Goal: Check status: Verify the current state of an ongoing process or item

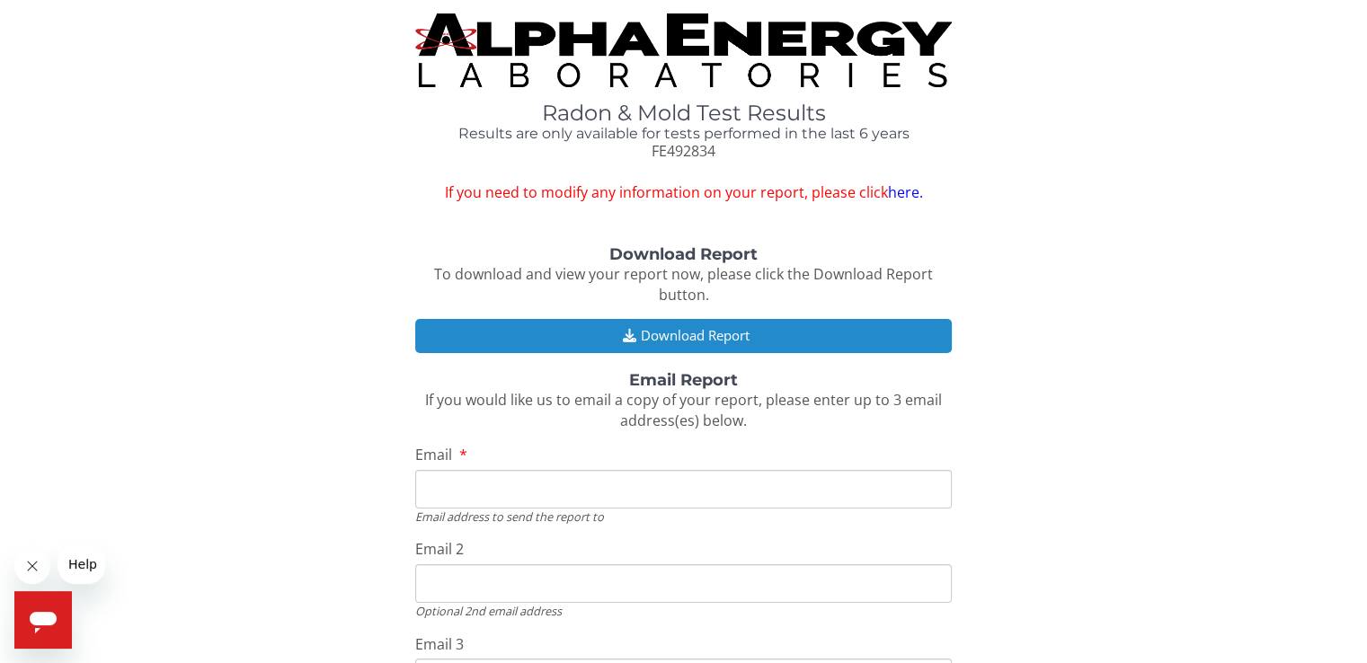
click at [727, 331] on button "Download Report" at bounding box center [683, 335] width 536 height 33
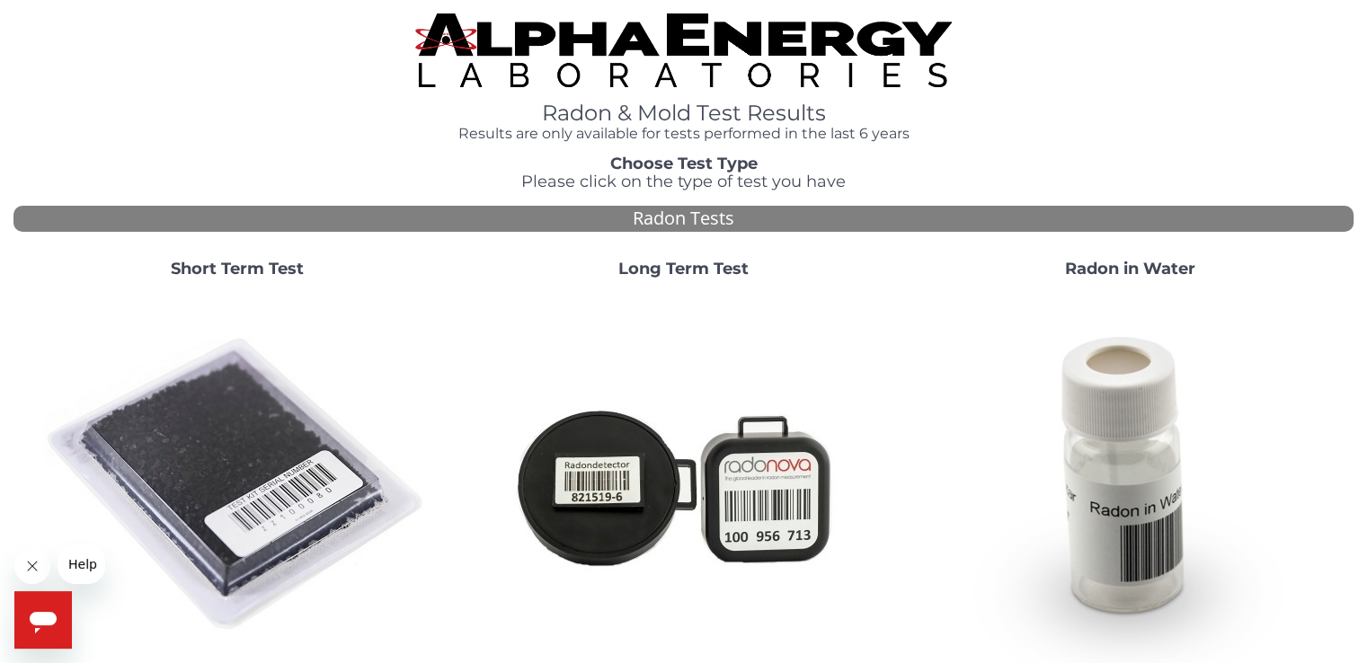
click at [85, 562] on span "Help" at bounding box center [82, 564] width 29 height 14
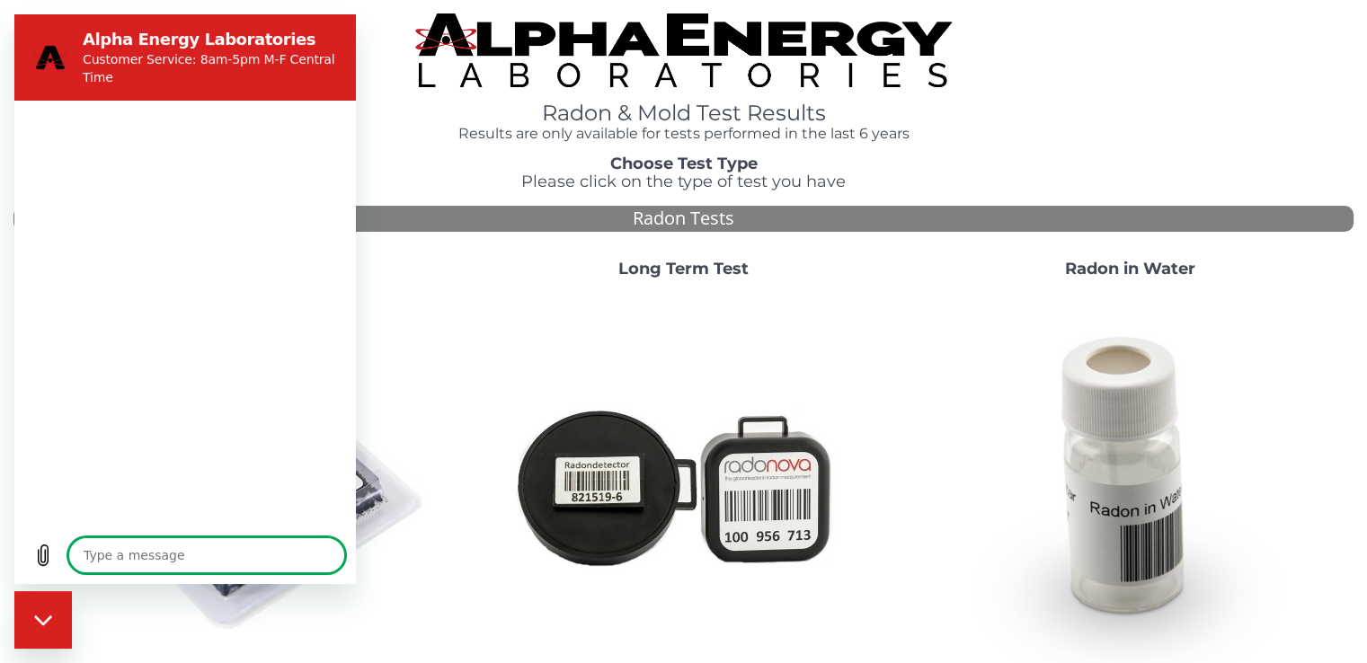
type textarea "x"
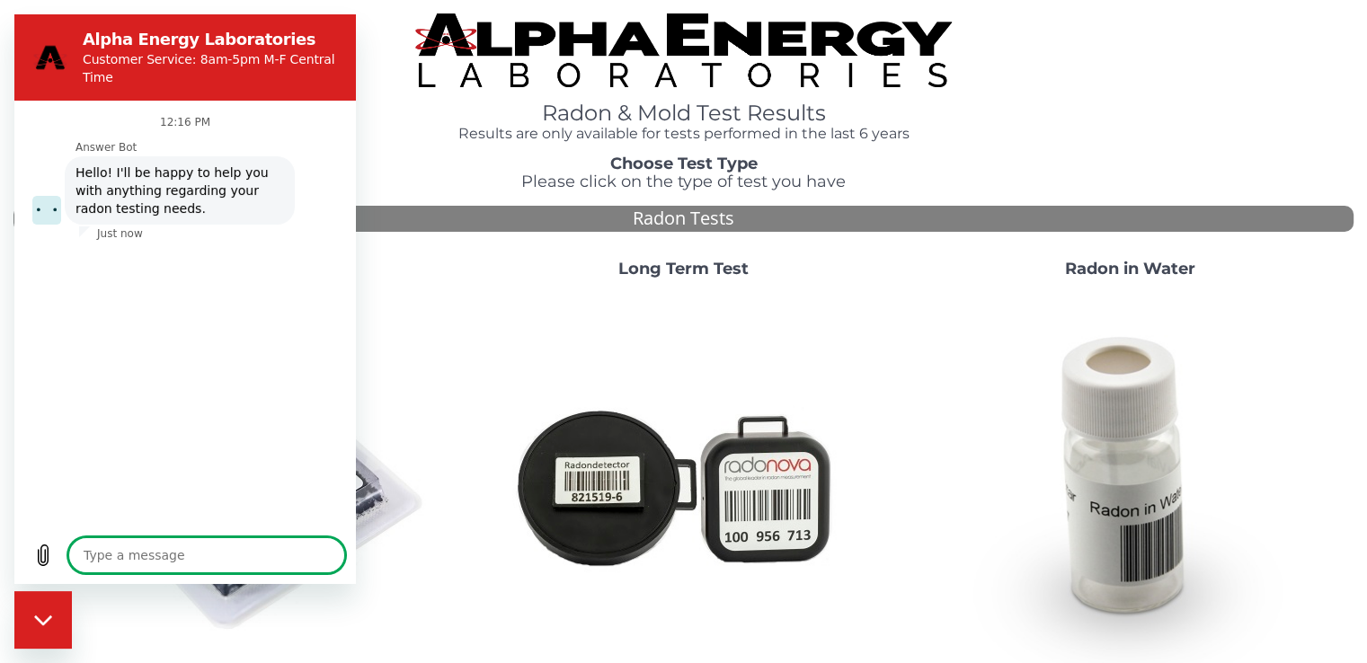
type textarea "h"
type textarea "x"
type textarea "ho"
type textarea "x"
type textarea "how"
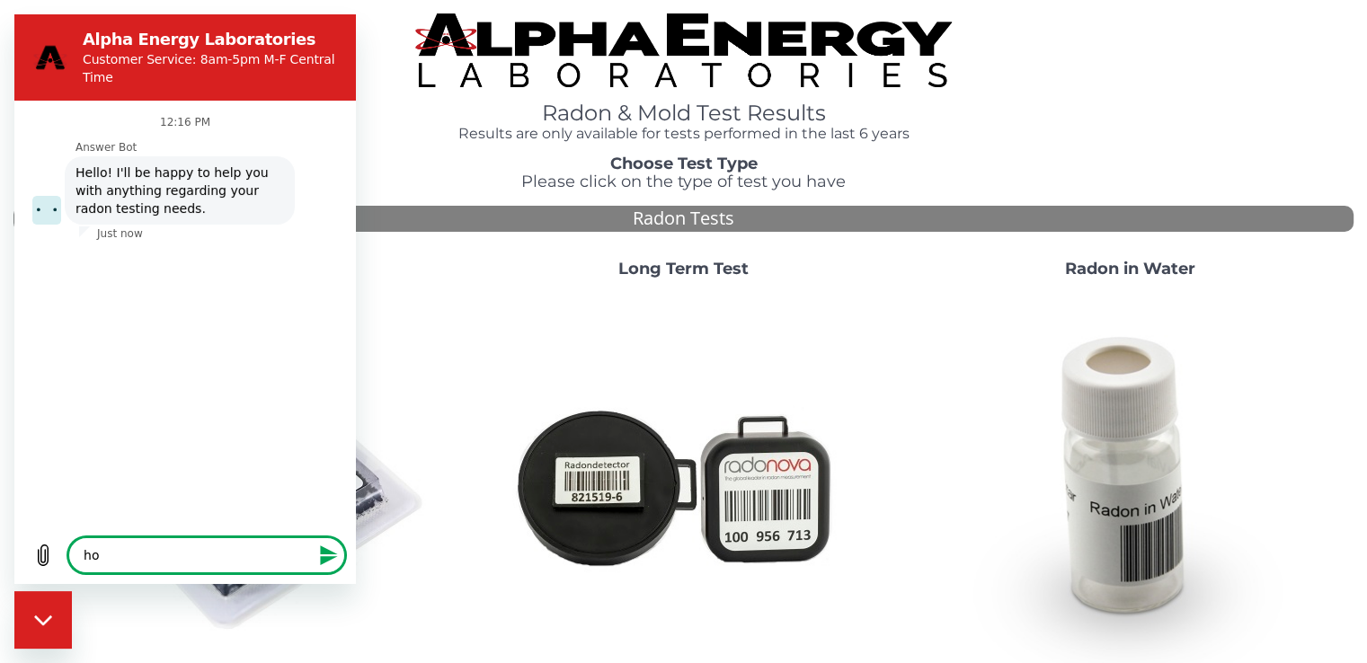
type textarea "x"
type textarea "how"
type textarea "x"
type textarea "how d"
type textarea "x"
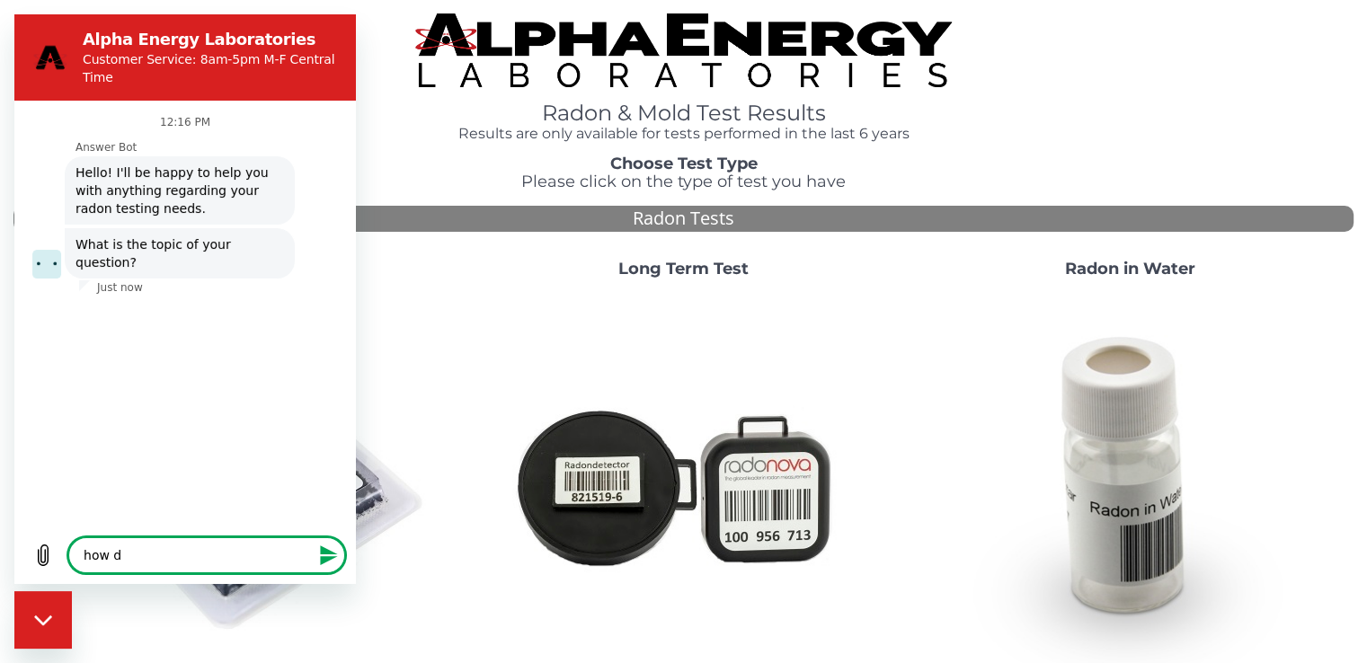
type textarea "how do"
type textarea "x"
type textarea "how do"
type textarea "x"
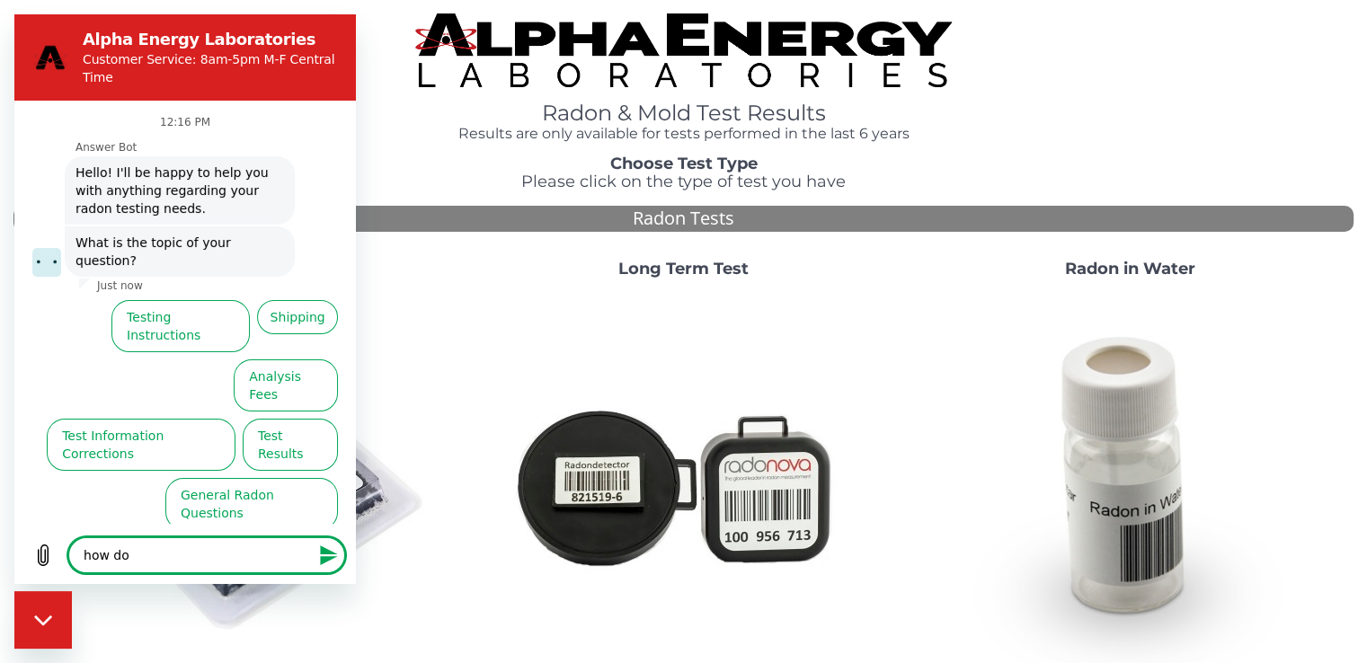
type textarea "how do I"
type textarea "x"
type textarea "how do I"
type textarea "x"
type textarea "how do I g"
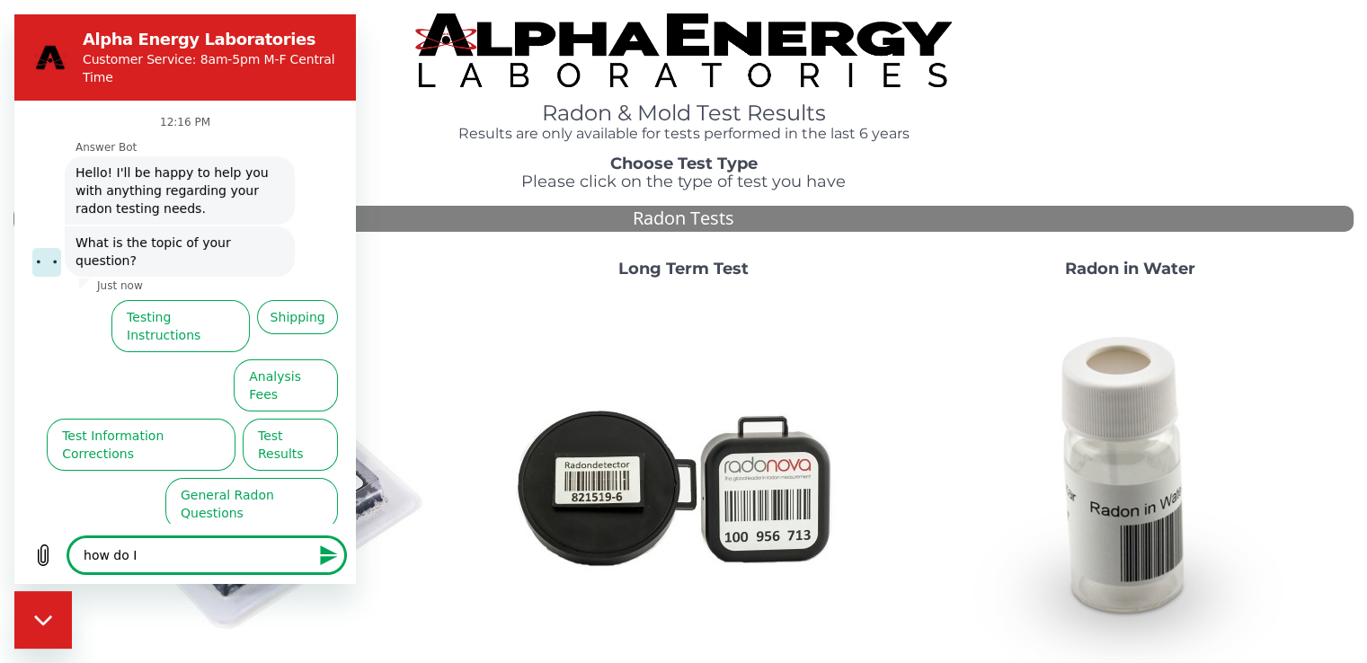
type textarea "x"
type textarea "how do I ge"
type textarea "x"
type textarea "how do I get"
type textarea "x"
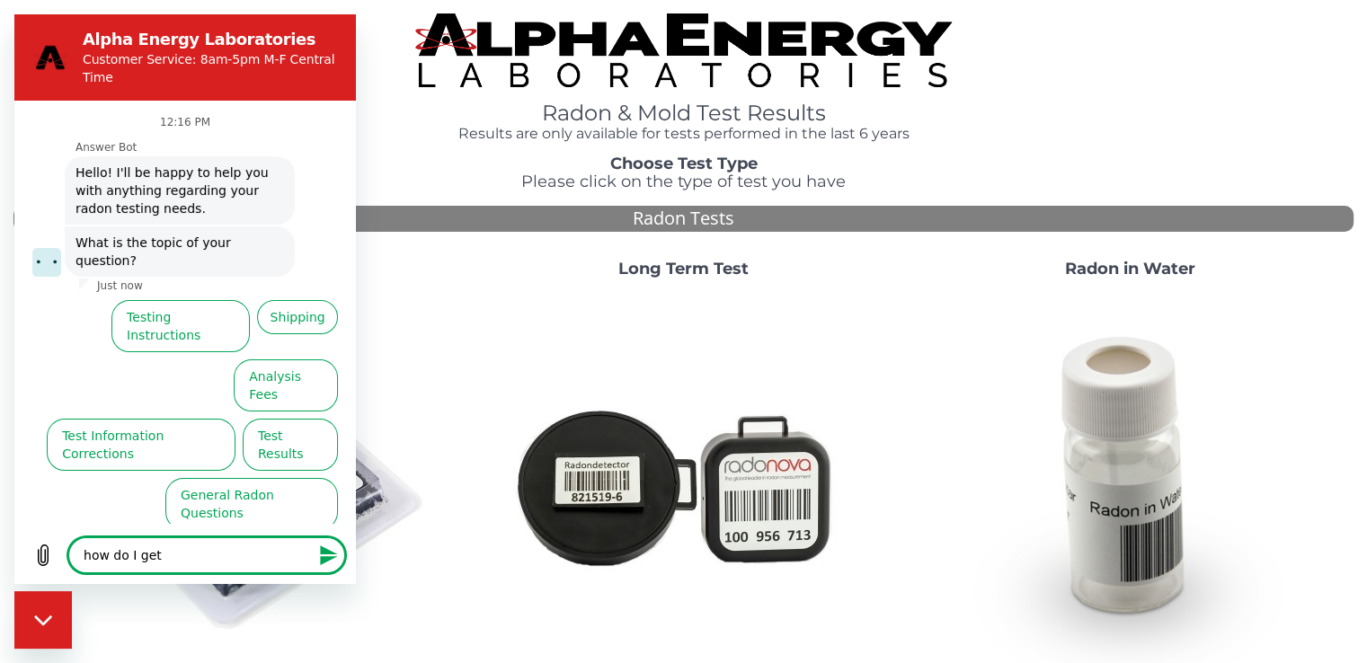
type textarea "how do I get"
type textarea "x"
type textarea "how do I get m"
type textarea "x"
type textarea "how do I get my"
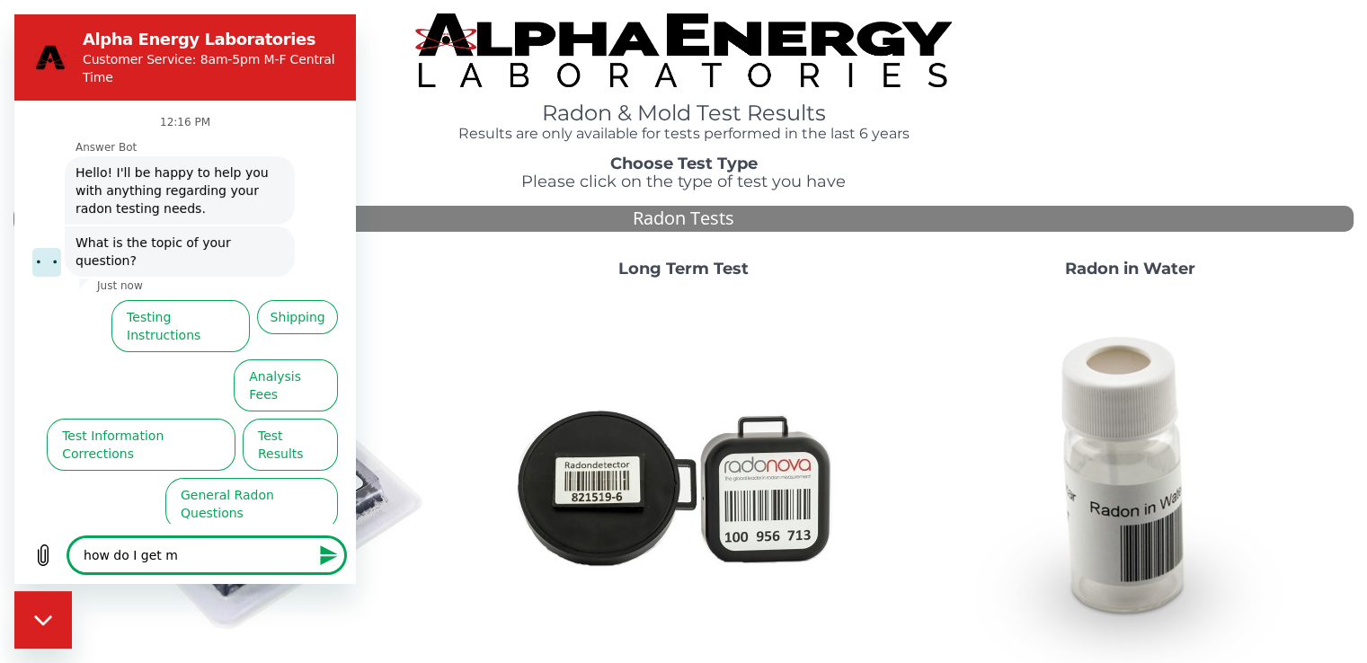
type textarea "x"
type textarea "how do I get my"
type textarea "x"
type textarea "how do I get my t"
type textarea "x"
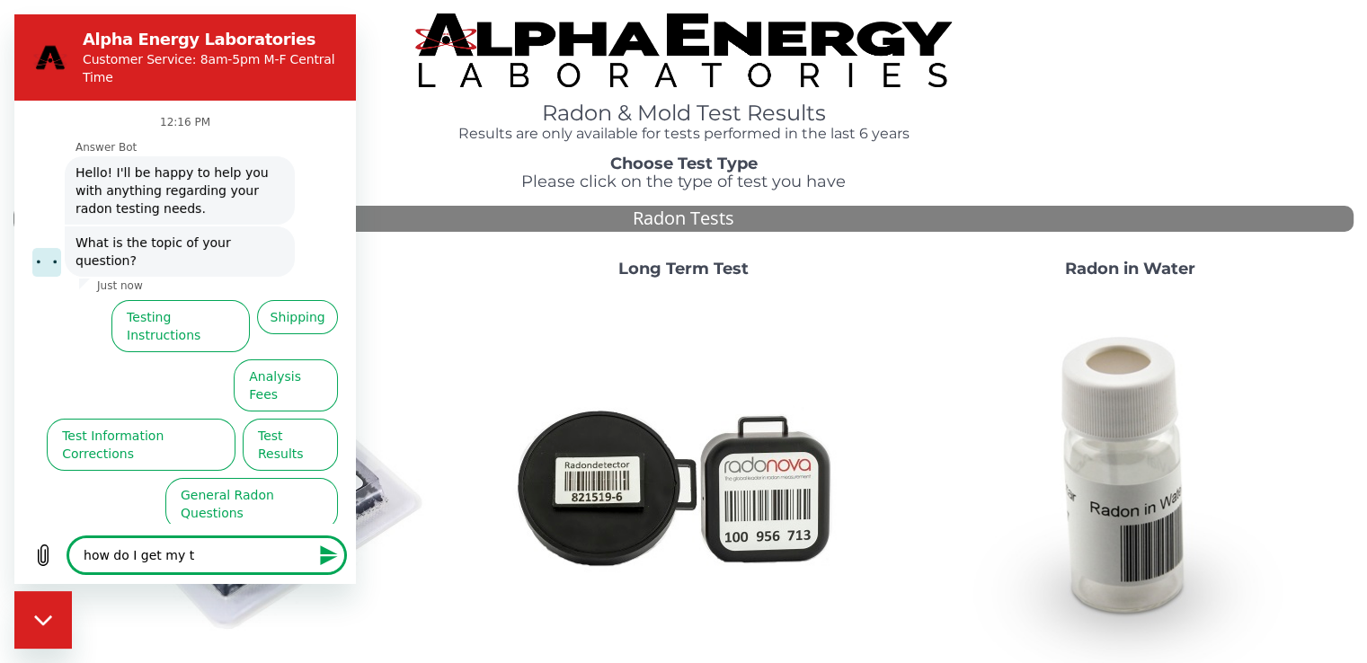
type textarea "how do I get my te"
type textarea "x"
type textarea "how do I get my tes"
type textarea "x"
type textarea "how do I get my test"
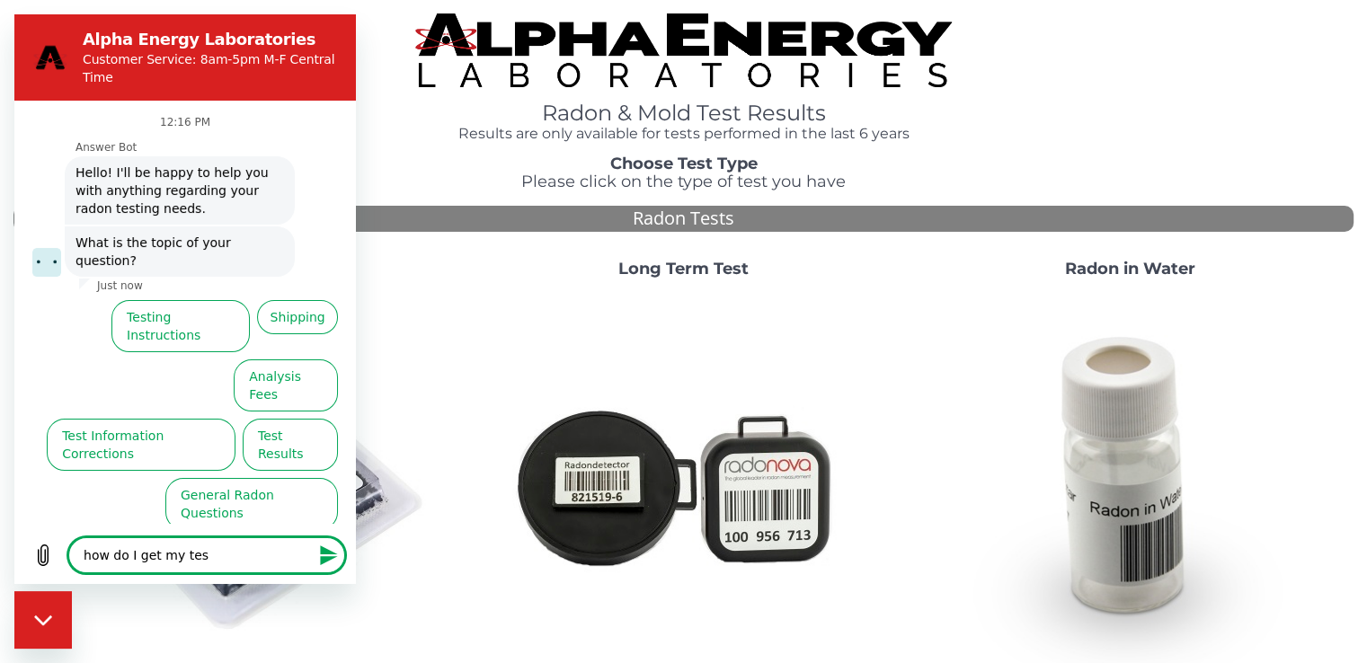
type textarea "x"
type textarea "how do I get my tes"
type textarea "x"
type textarea "how do I get my te"
type textarea "x"
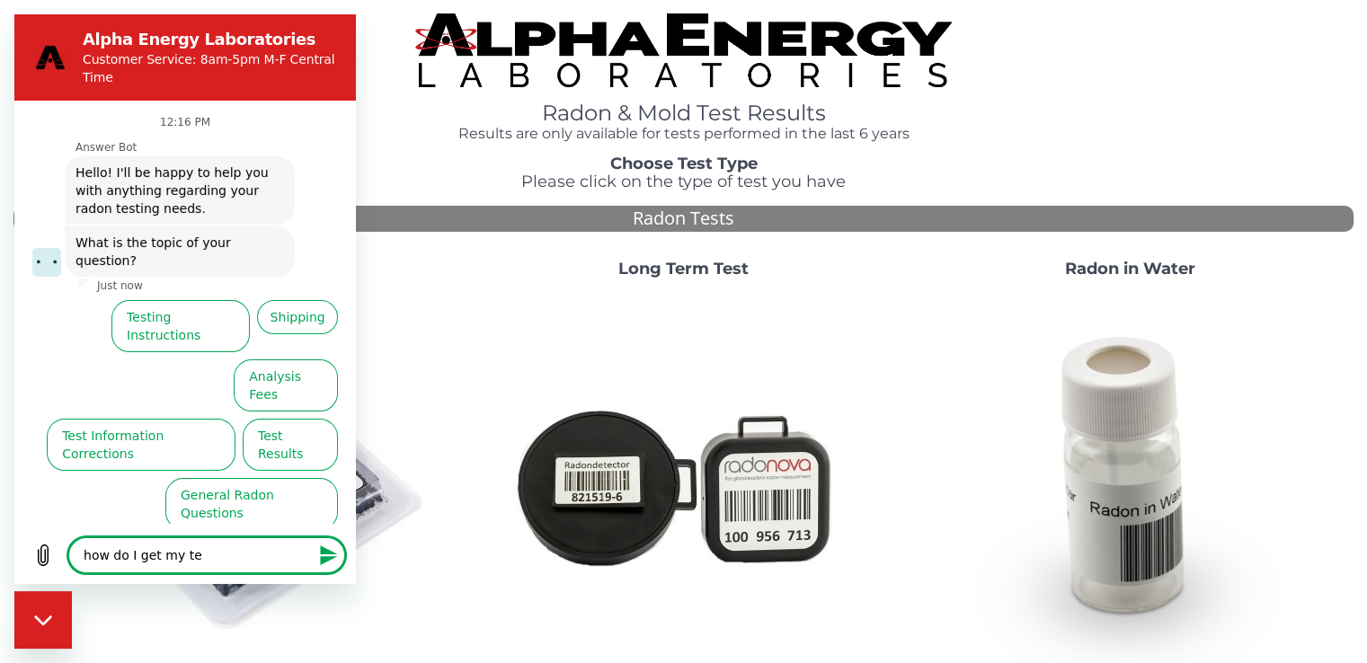
type textarea "how do I get my t"
type textarea "x"
type textarea "how do I get my"
type textarea "x"
type textarea "how do I get my"
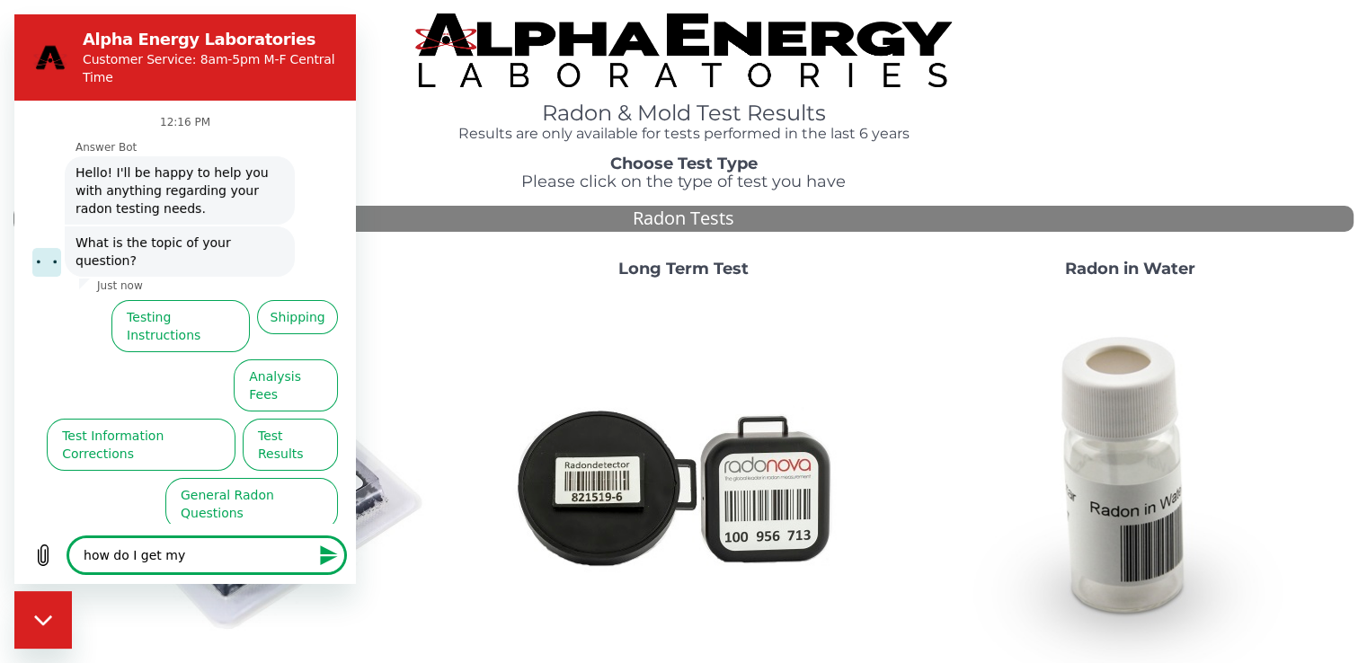
type textarea "x"
type textarea "how do I get m"
type textarea "x"
type textarea "how do I get"
type textarea "x"
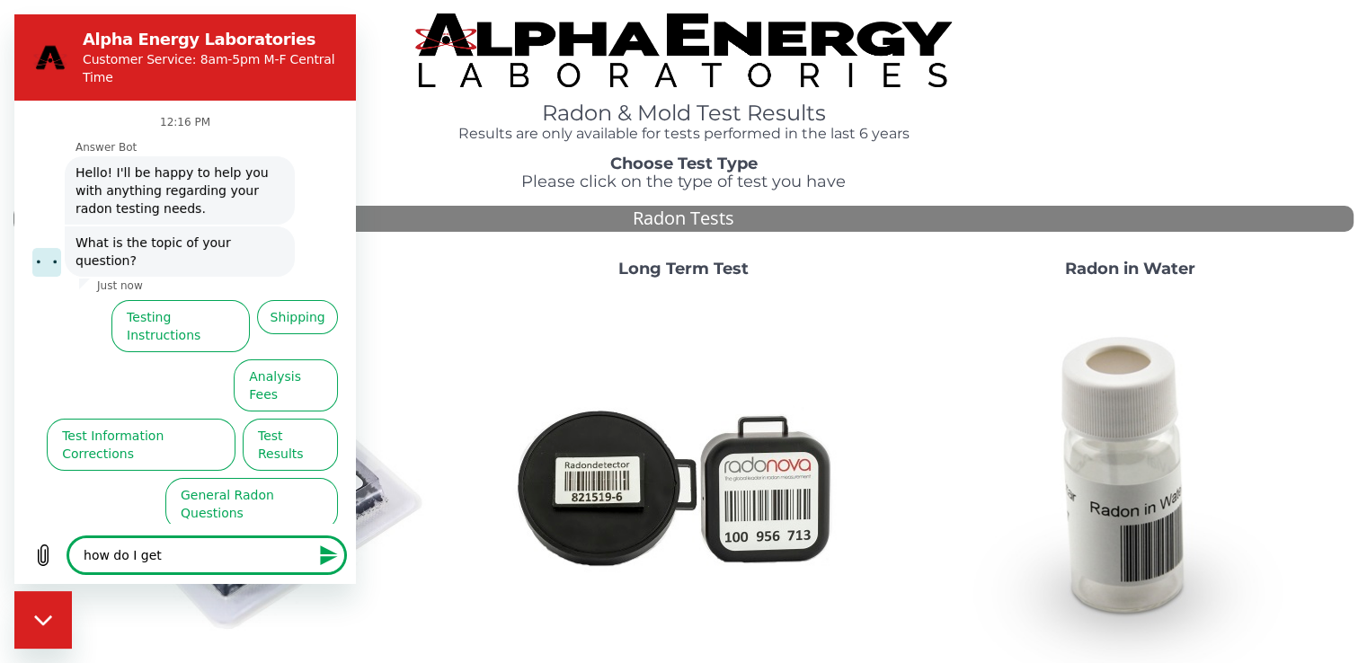
type textarea "how do I get"
type textarea "x"
type textarea "how do I ge"
type textarea "x"
type textarea "how do I g"
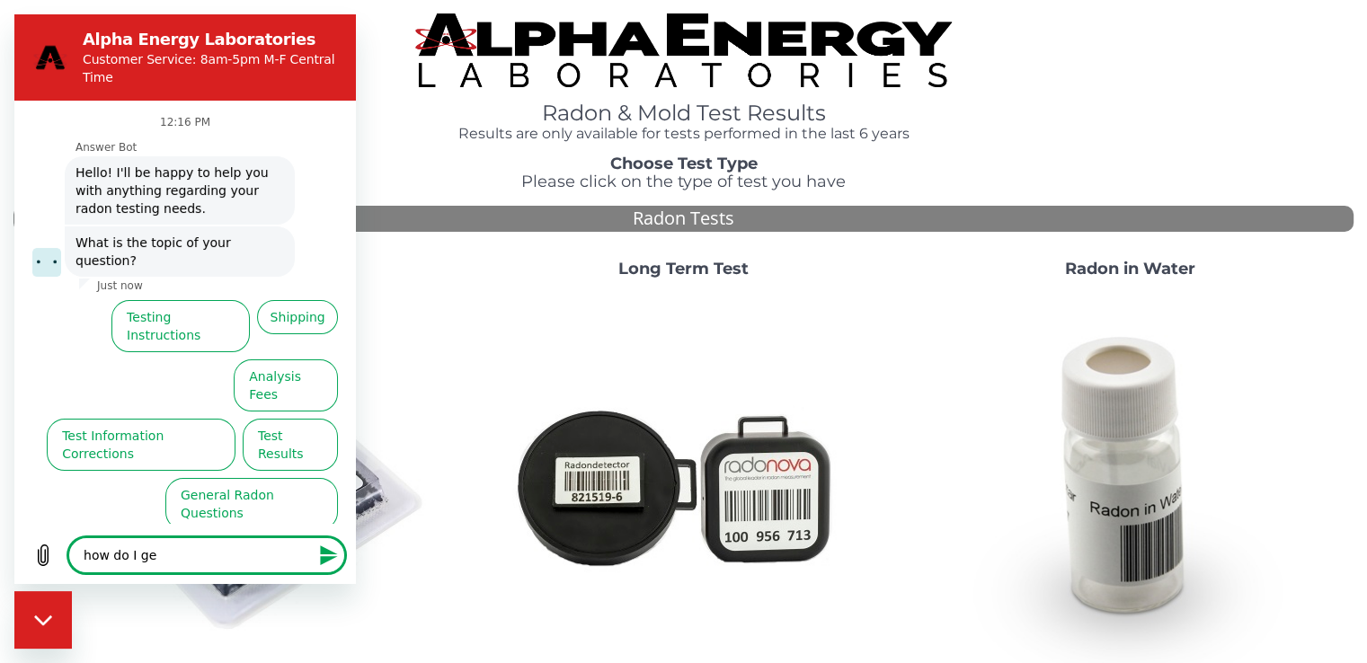
type textarea "x"
type textarea "how do I"
type textarea "x"
type textarea "how do I"
type textarea "x"
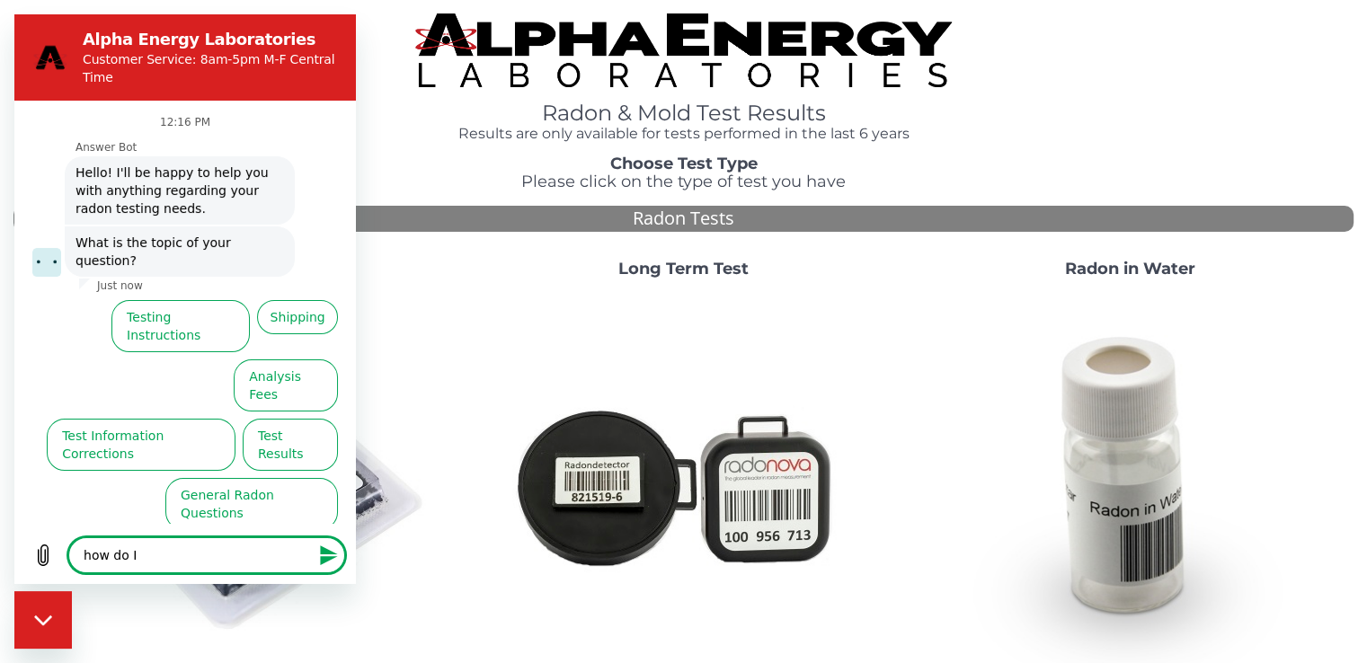
type textarea "how do"
type textarea "x"
type textarea "how do"
type textarea "x"
type textarea "how d"
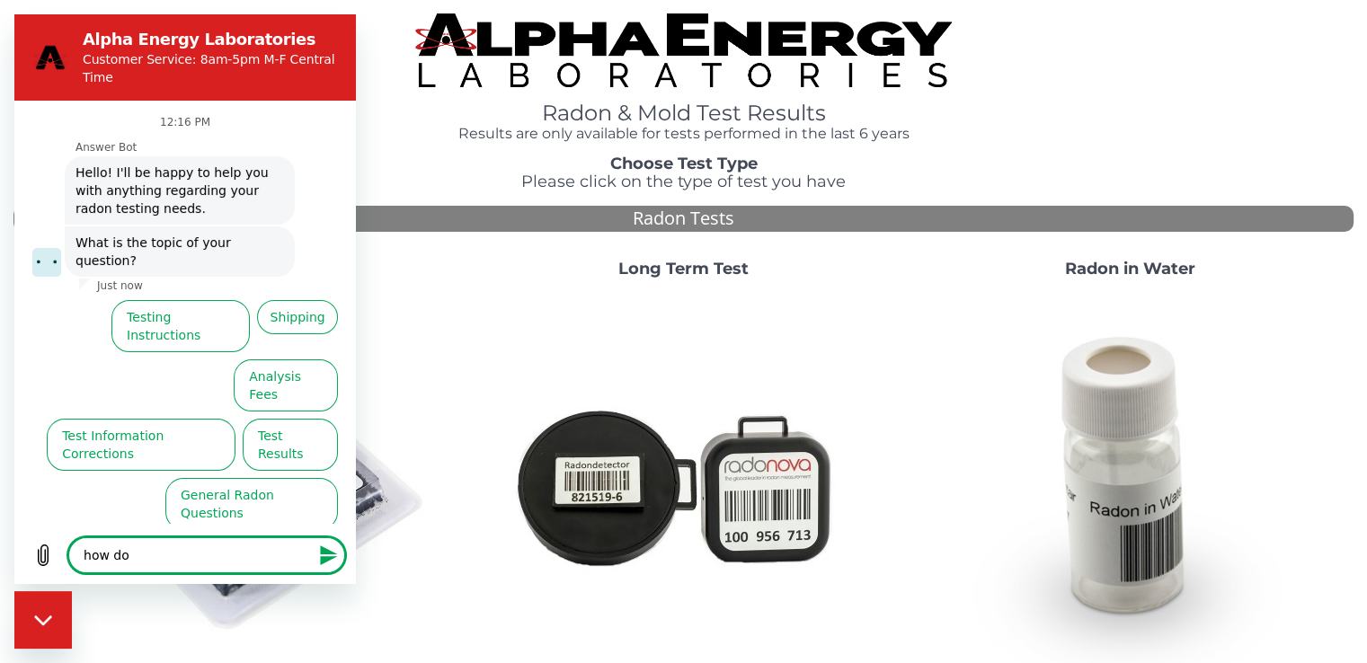
type textarea "x"
type textarea "how"
type textarea "x"
type textarea "how"
type textarea "x"
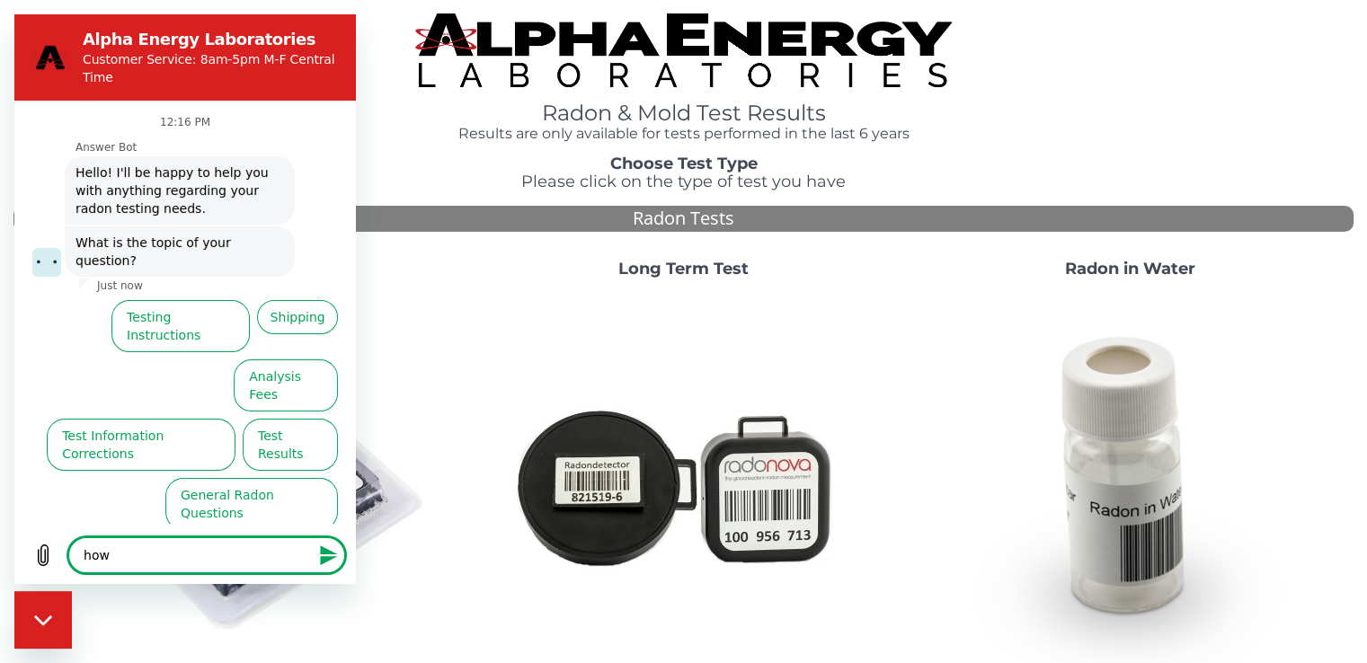
type textarea "ho"
type textarea "x"
type textarea "h"
type textarea "x"
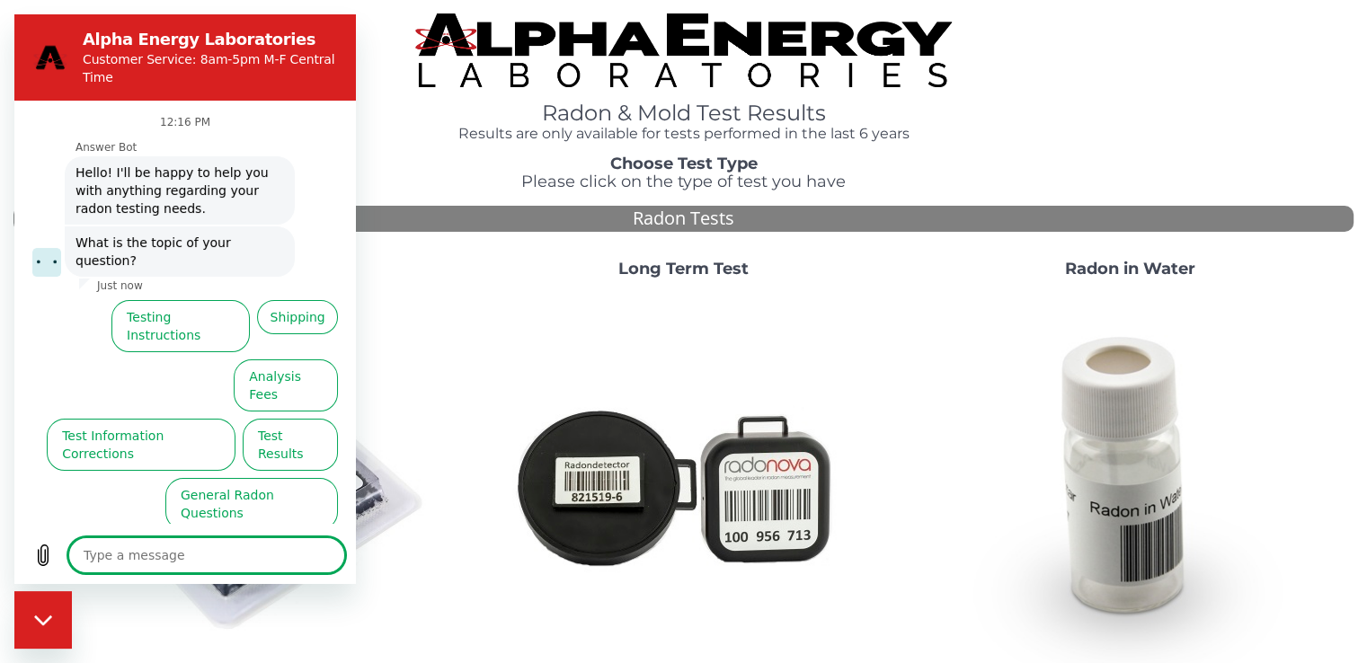
type textarea "m"
type textarea "x"
type textarea "my"
type textarea "x"
type textarea "my"
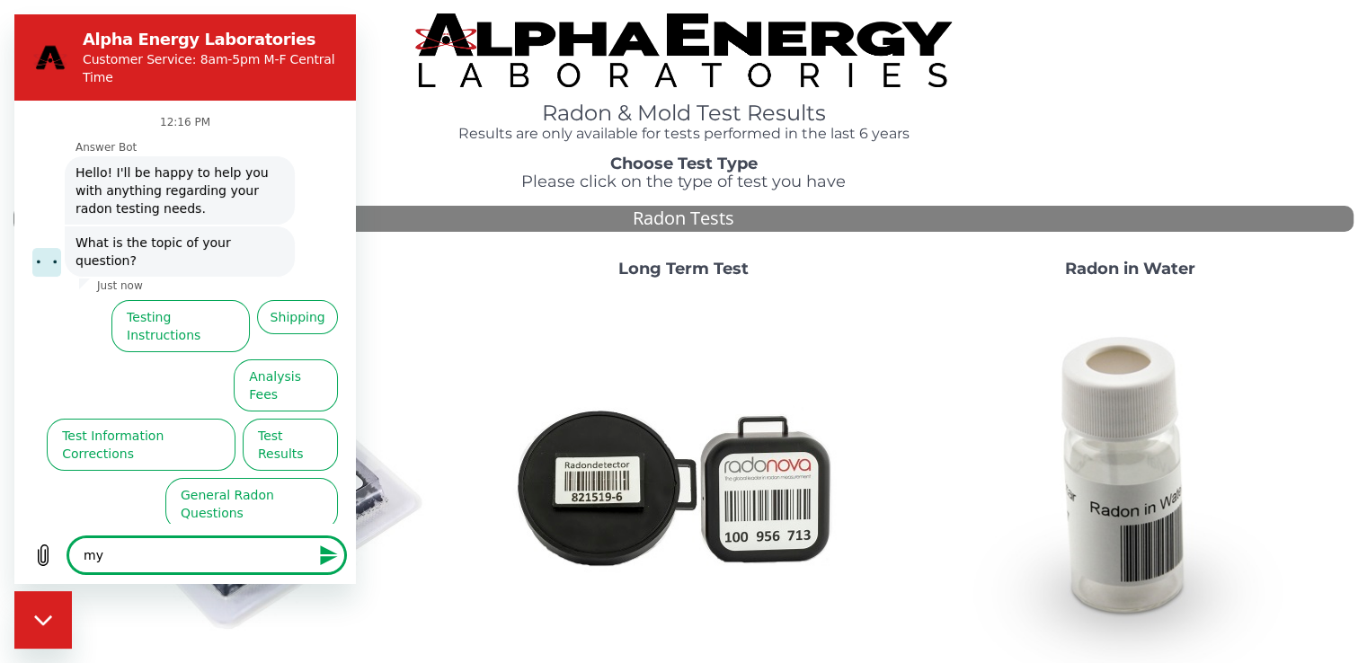
type textarea "x"
type textarea "my t"
type textarea "x"
type textarea "my te"
type textarea "x"
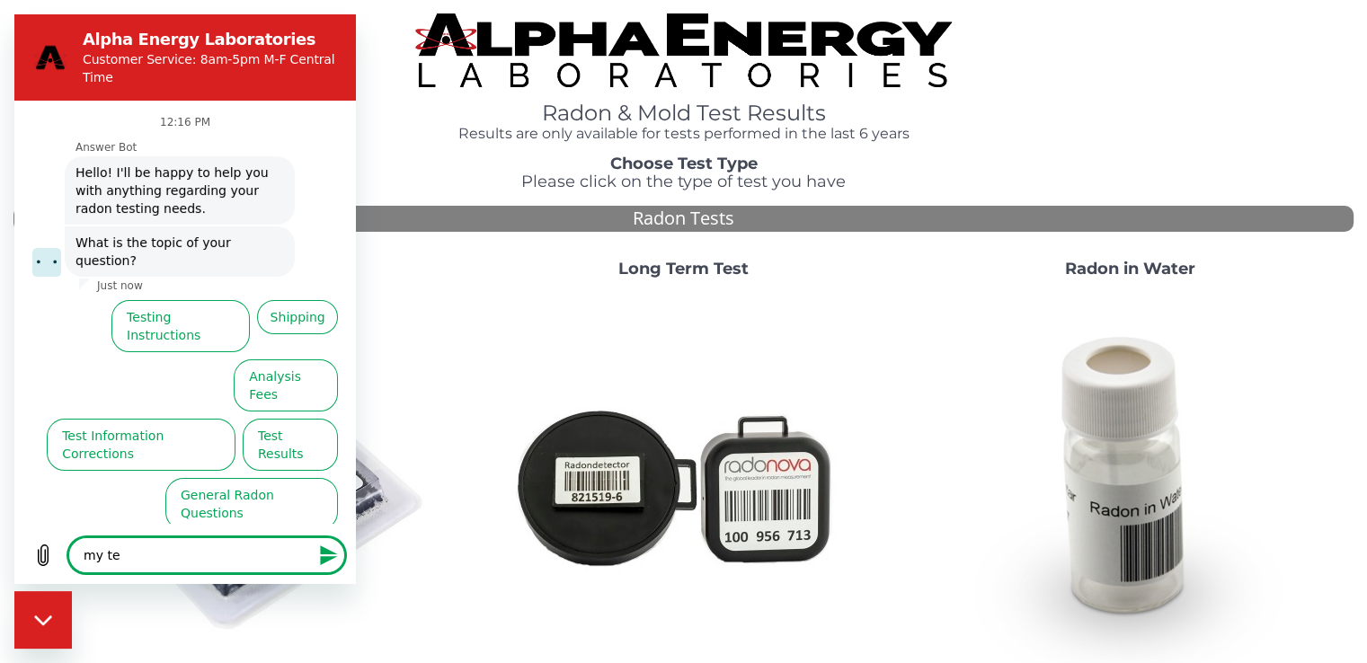
type textarea "my tes"
type textarea "x"
type textarea "my test"
type textarea "x"
type textarea "my test"
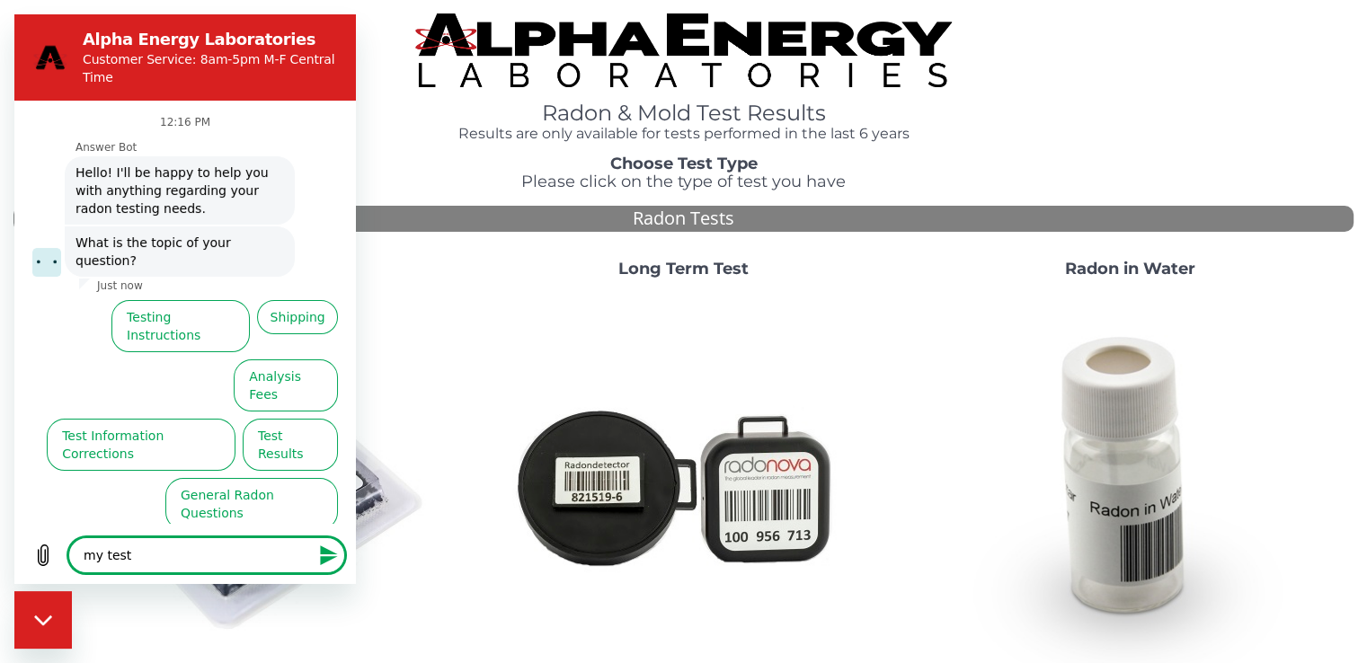
type textarea "x"
type textarea "my test r"
type textarea "x"
type textarea "my test re"
type textarea "x"
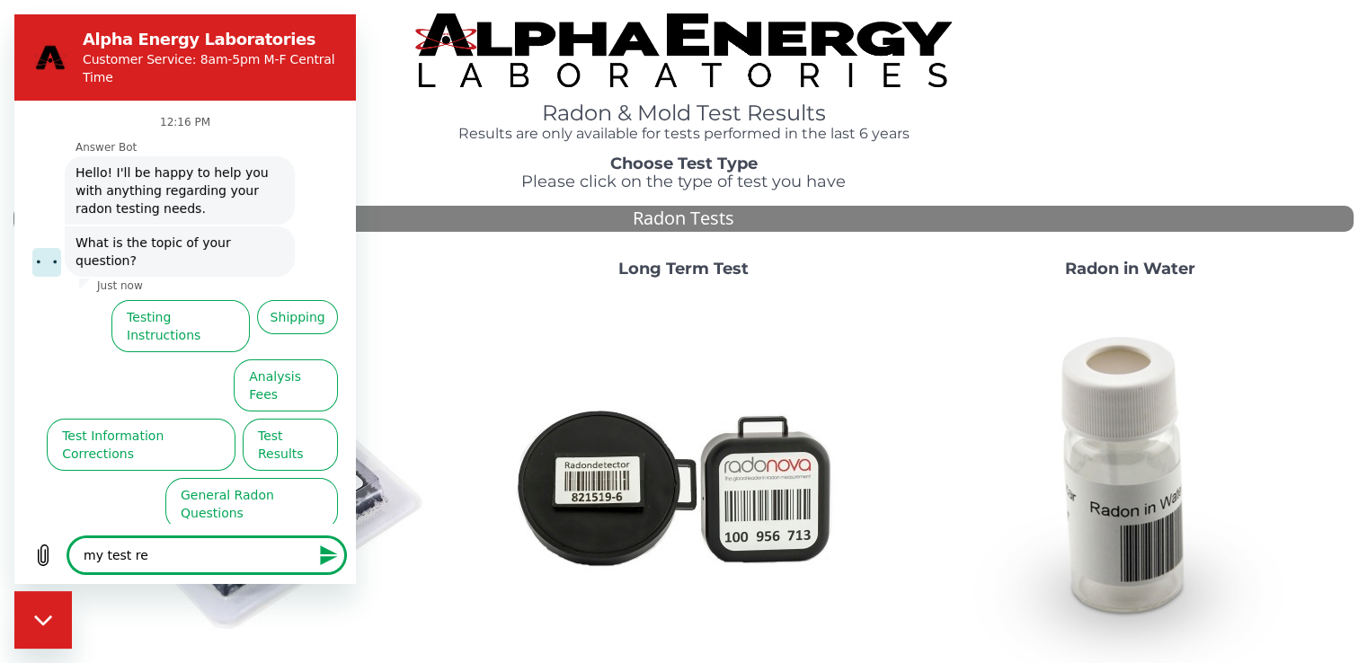
type textarea "my test res"
type textarea "x"
type textarea "my test resu"
type textarea "x"
type textarea "my test resul"
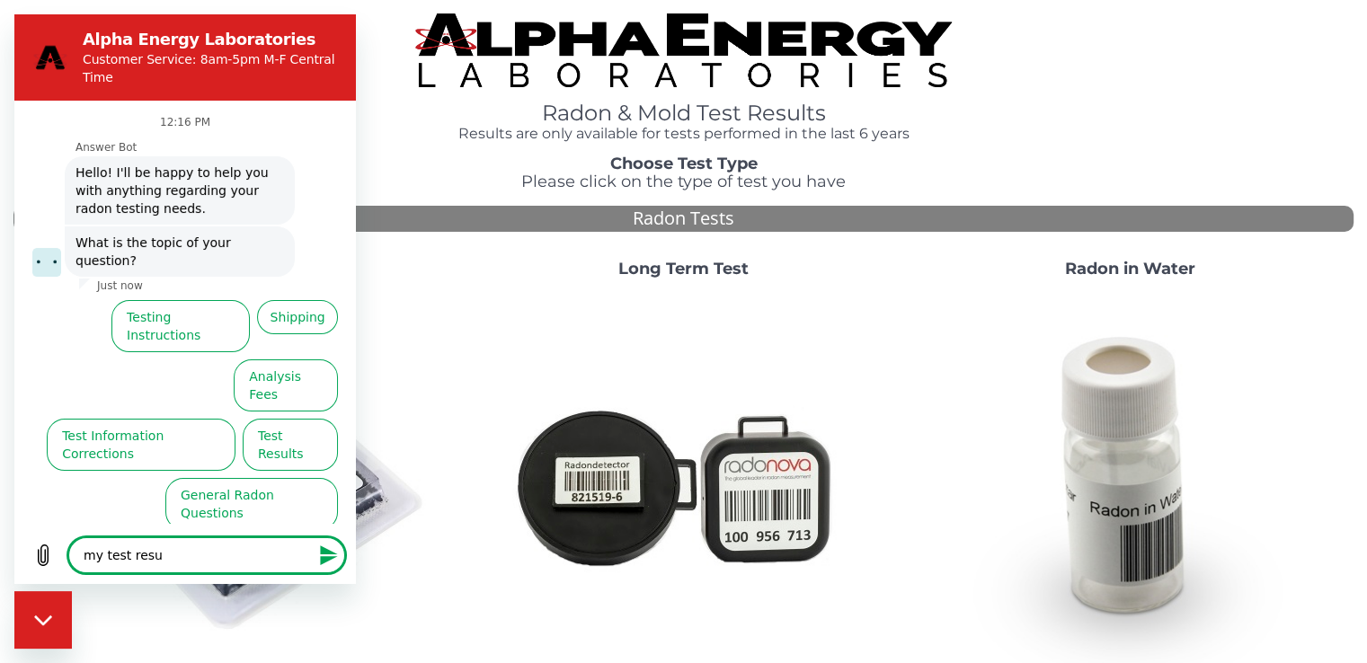
type textarea "x"
type textarea "my test result"
type textarea "x"
type textarea "my test results"
type textarea "x"
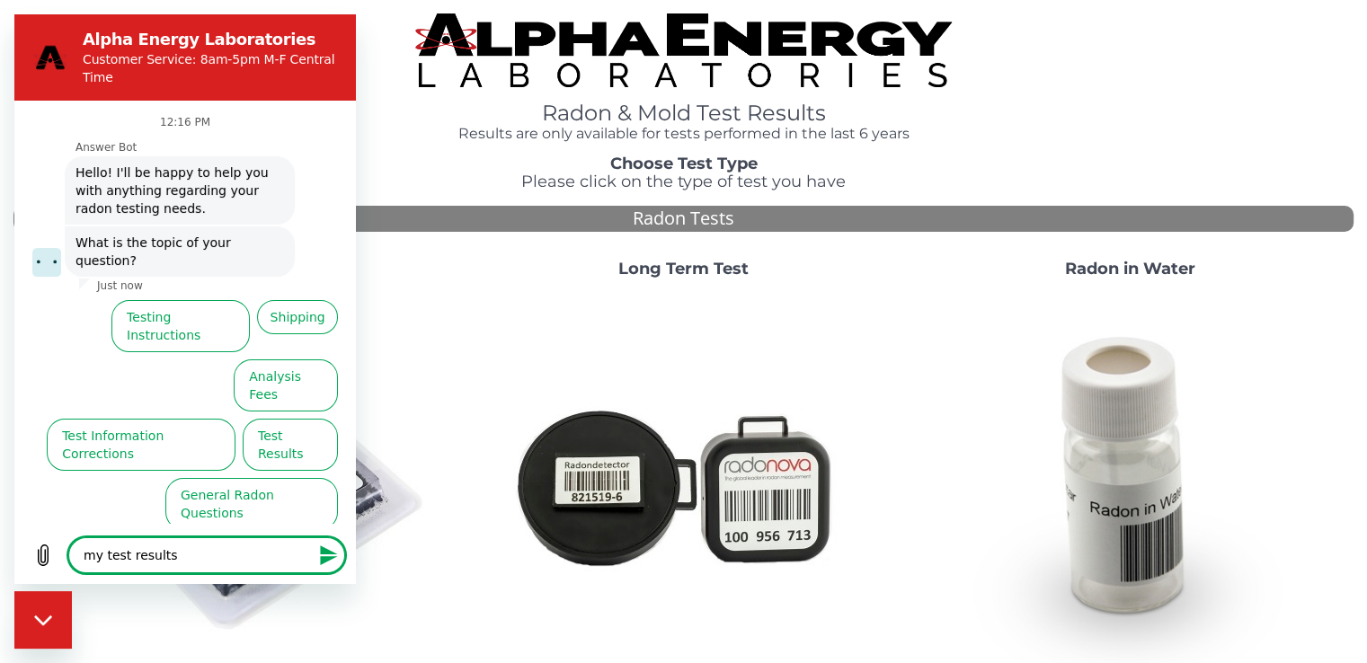
type textarea "my test results"
type textarea "x"
type textarea "my test results w"
type textarea "x"
type textarea "my test results wi"
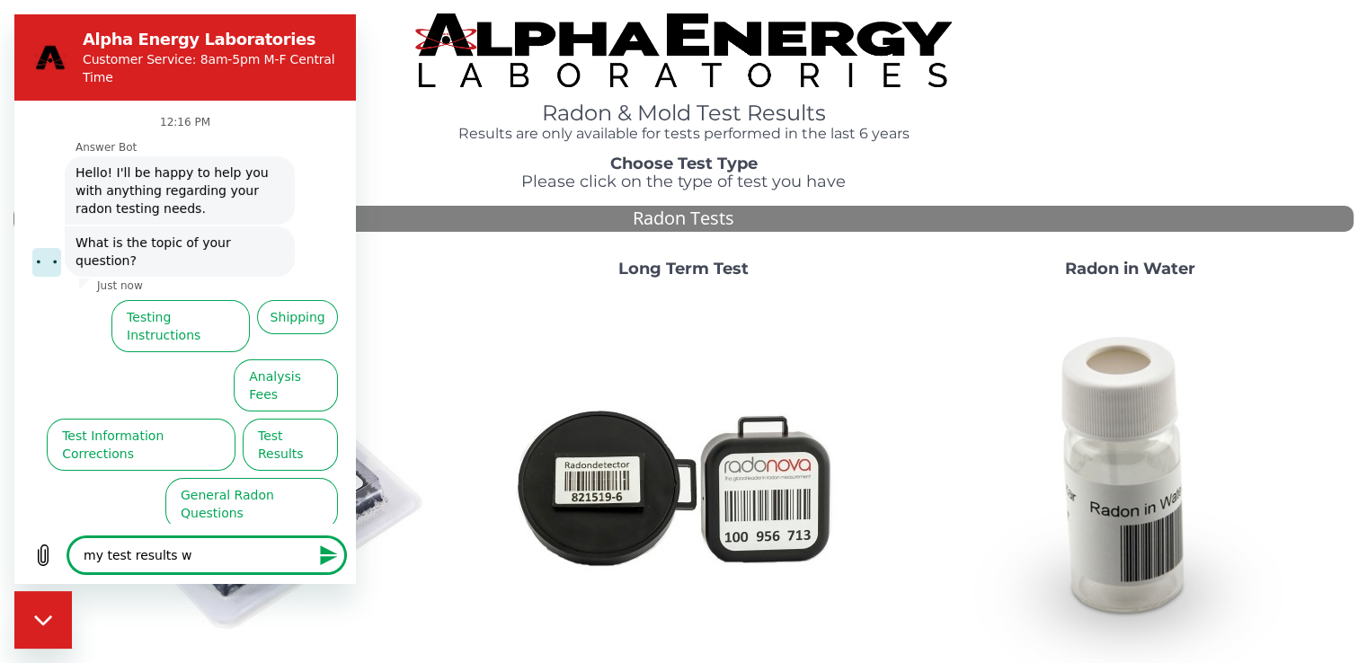
type textarea "x"
type textarea "my test results wil"
type textarea "x"
type textarea "my test results will"
type textarea "x"
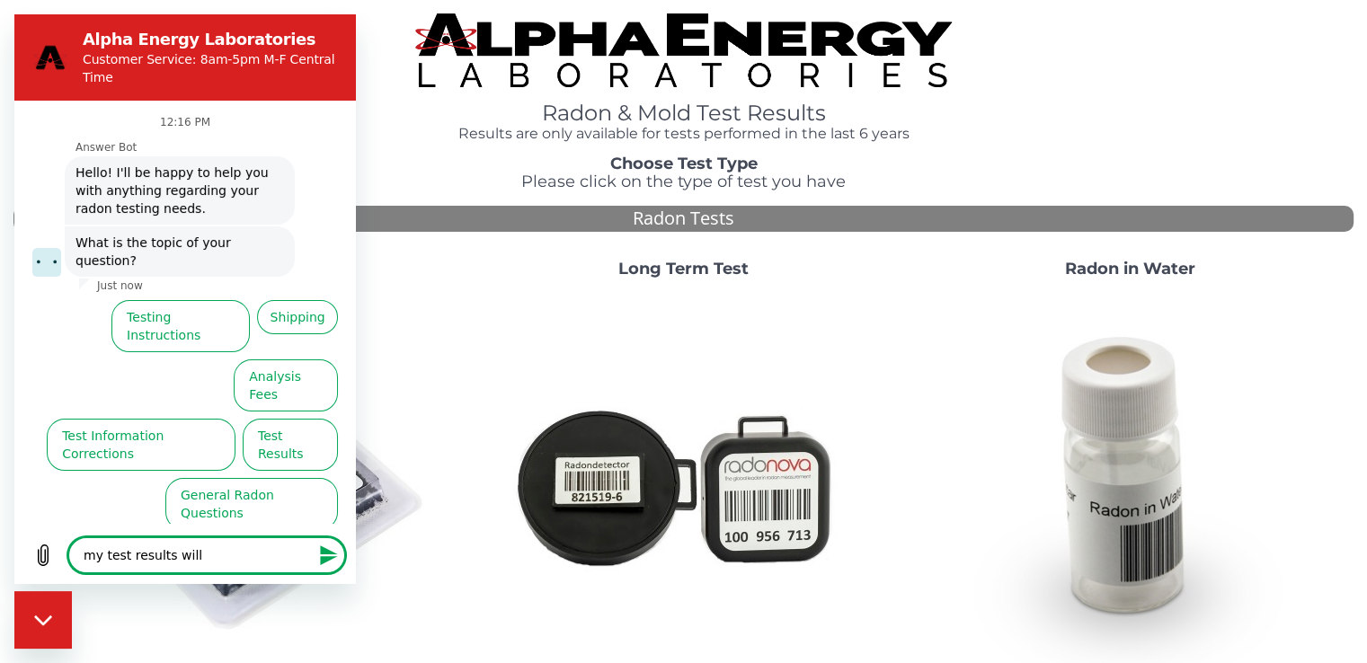
type textarea "my test results will"
type textarea "x"
type textarea "my test results will n"
type textarea "x"
type textarea "my test results will no"
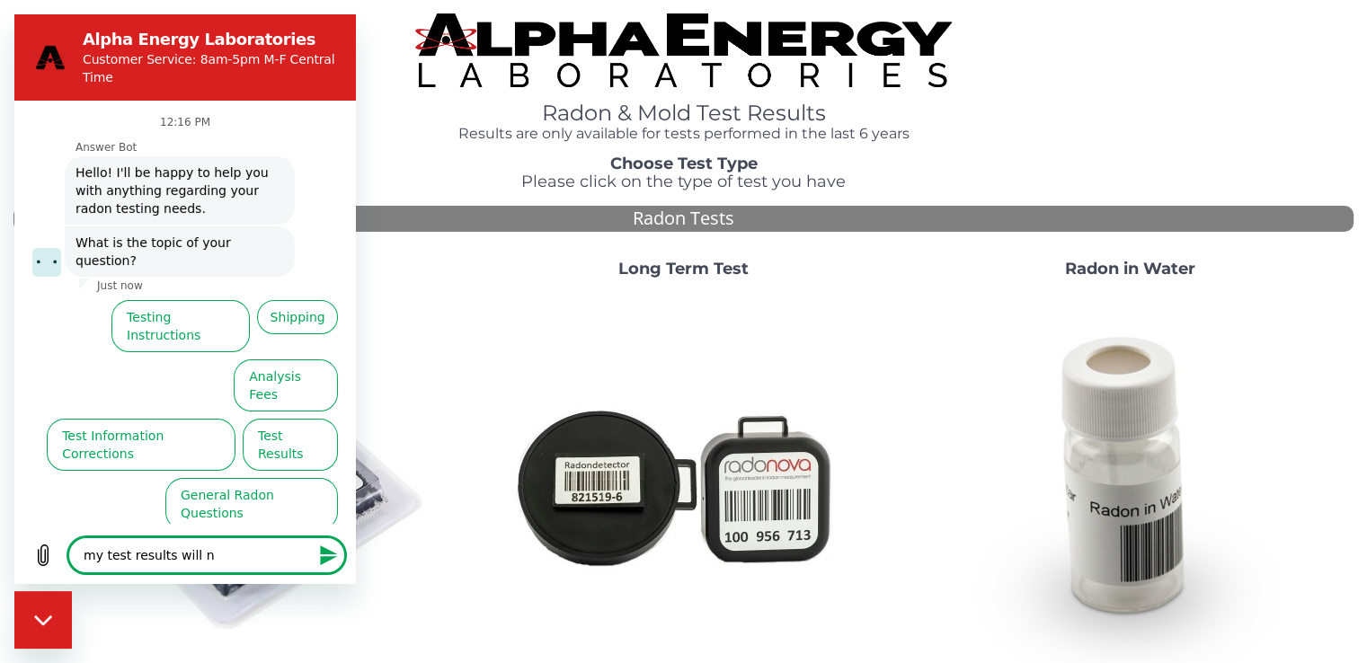
type textarea "x"
type textarea "my test results will not"
type textarea "x"
type textarea "my test results will not"
type textarea "x"
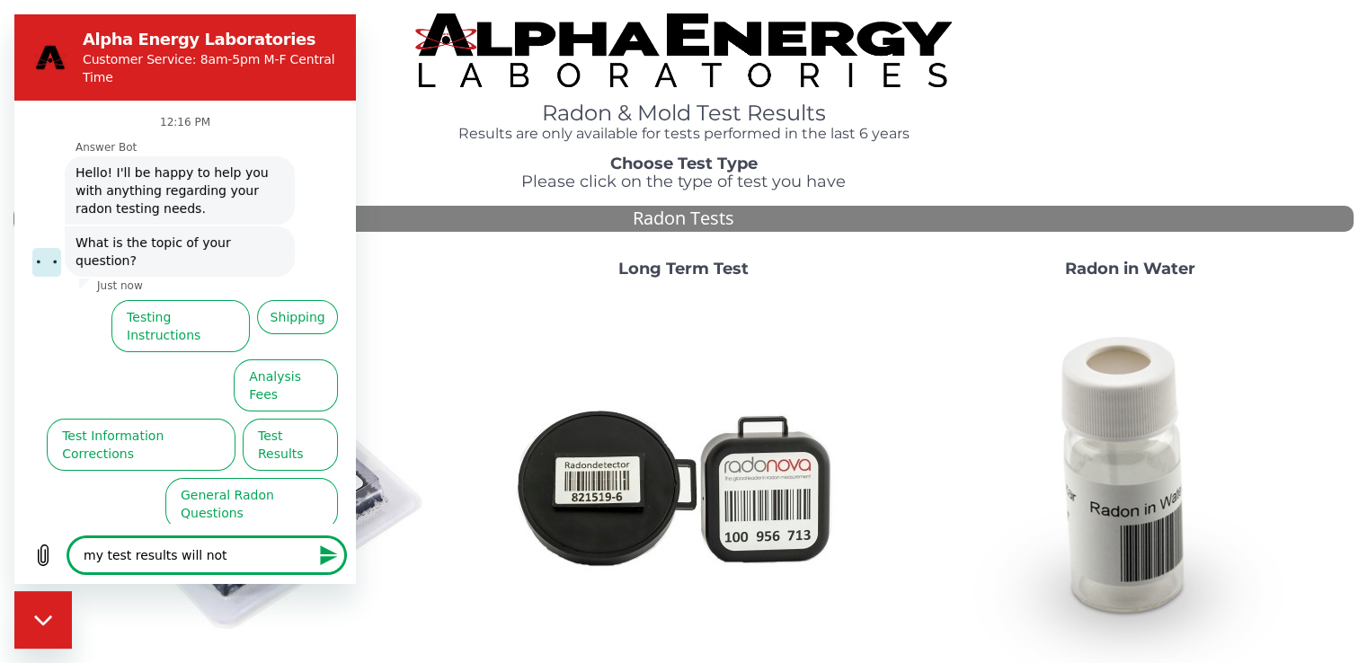
type textarea "my test results will not d"
type textarea "x"
type textarea "my test results will not do"
type textarea "x"
type textarea "my test results will not dow"
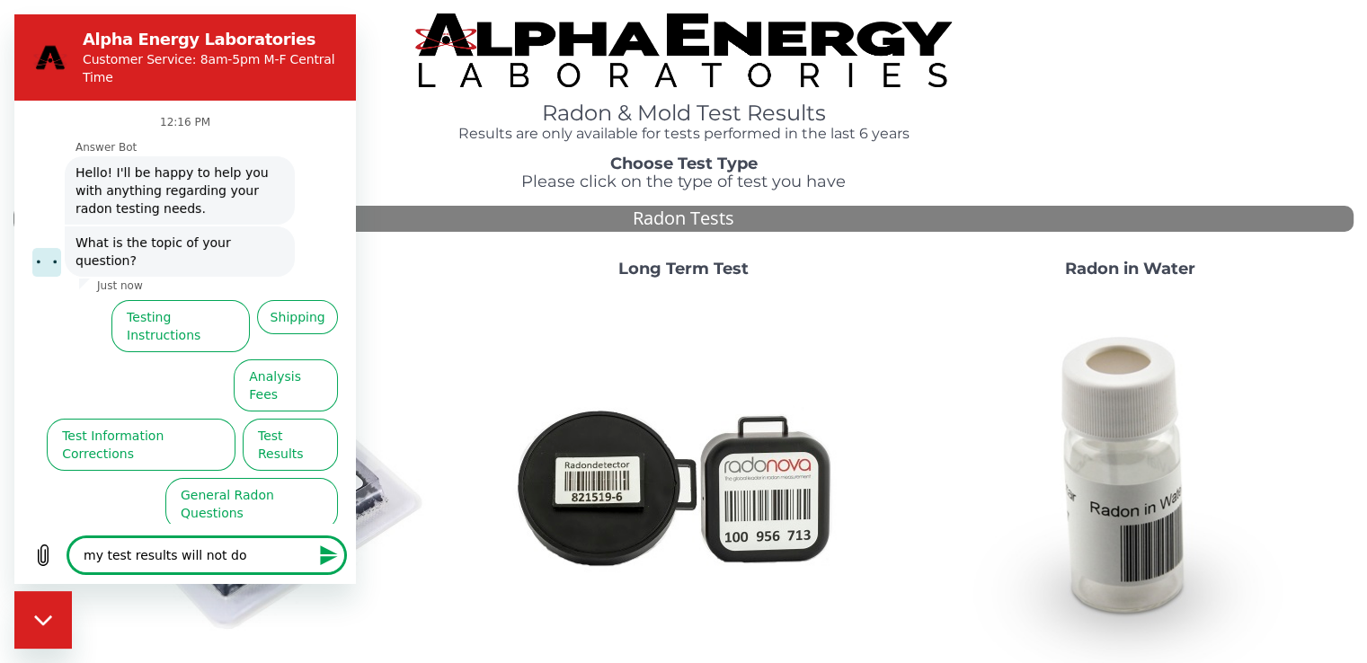
type textarea "x"
type textarea "my test results will not down"
type textarea "x"
type textarea "my test results will not downl"
type textarea "x"
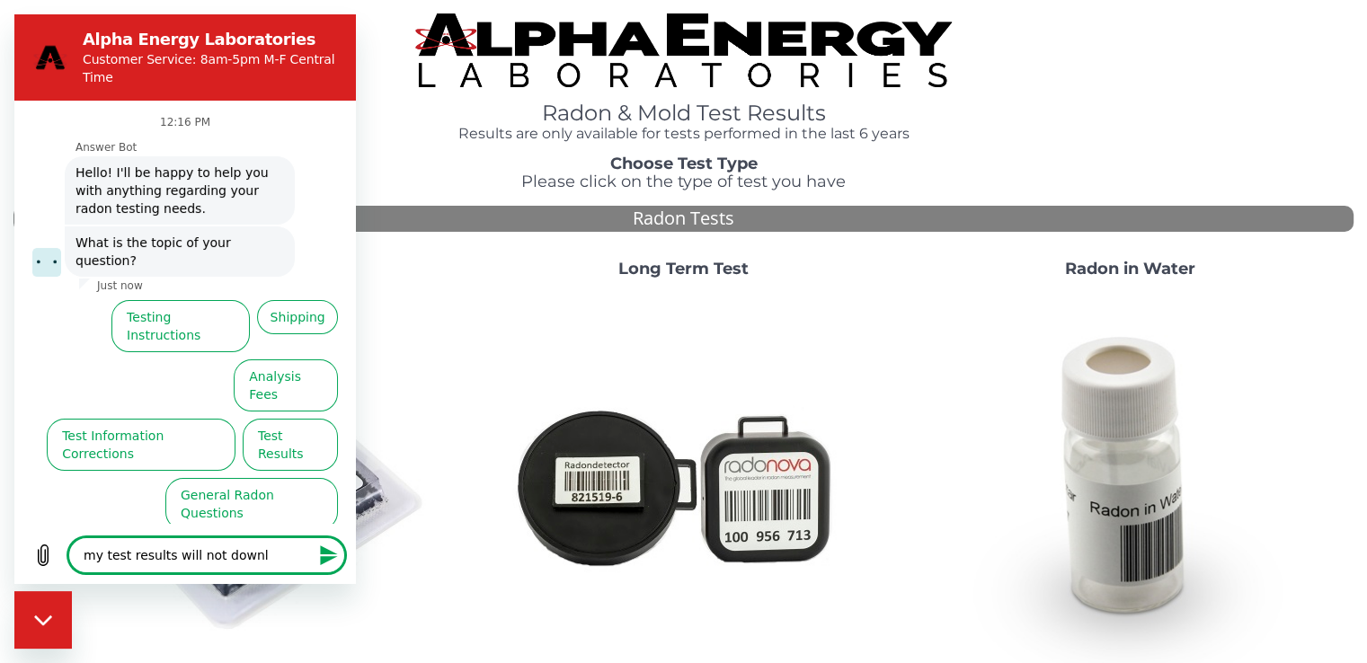
type textarea "my test results will not downlo"
type textarea "x"
type textarea "my test results will not downloa"
type textarea "x"
type textarea "my test results will not download"
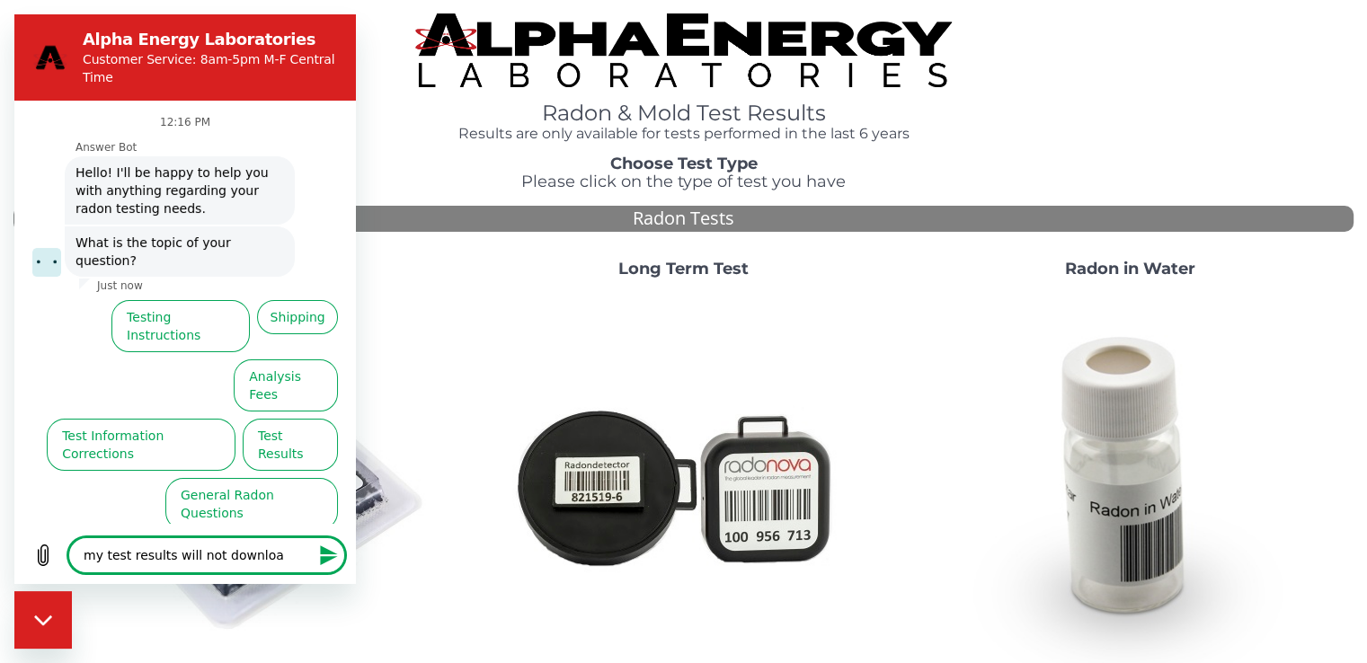
type textarea "x"
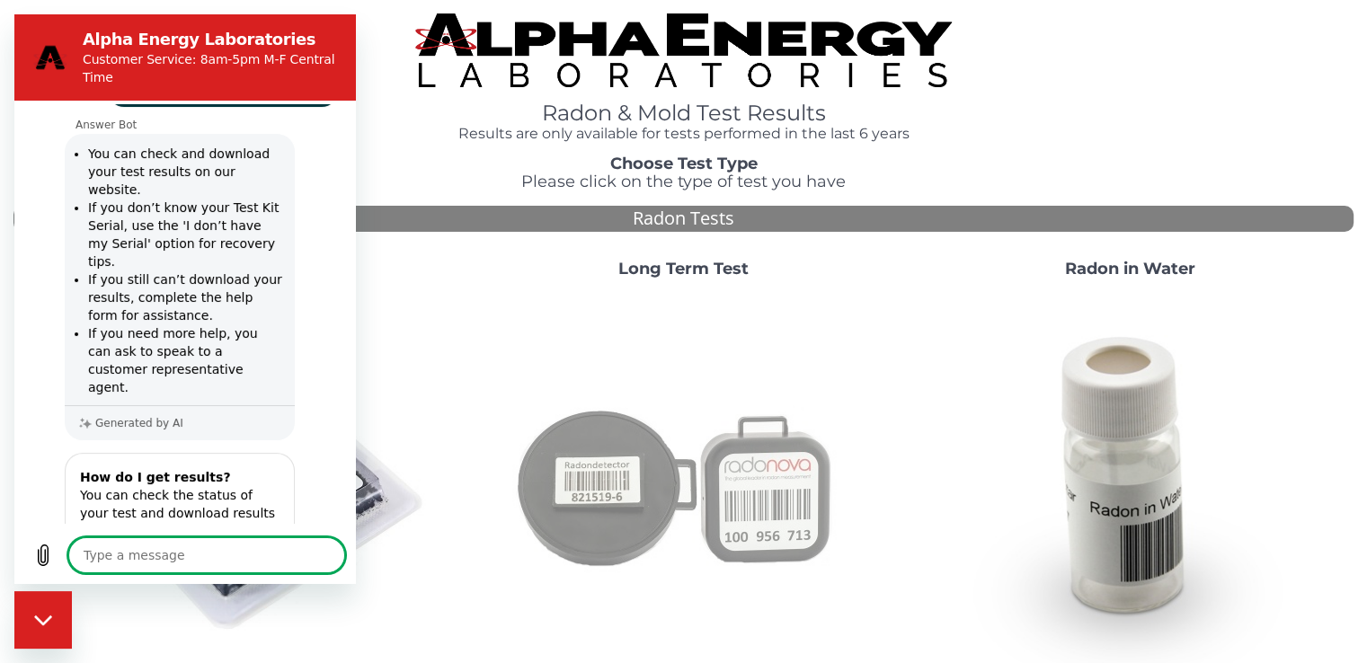
scroll to position [223, 0]
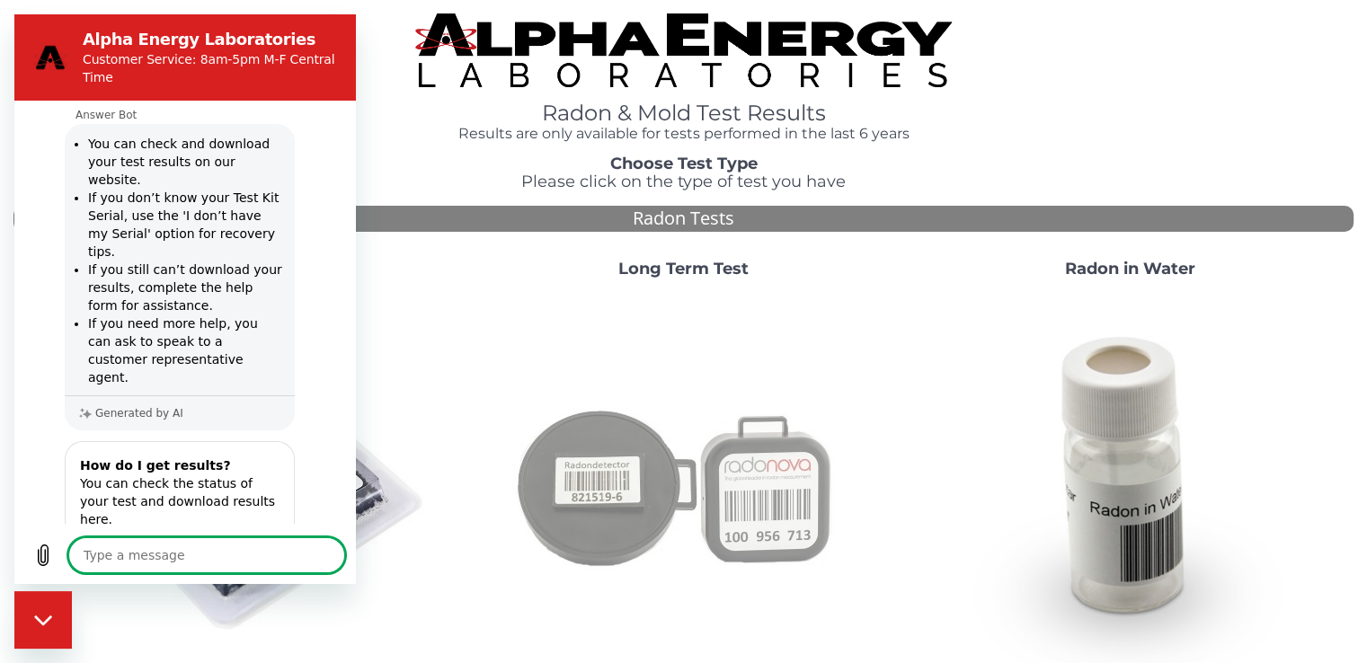
type textarea "x"
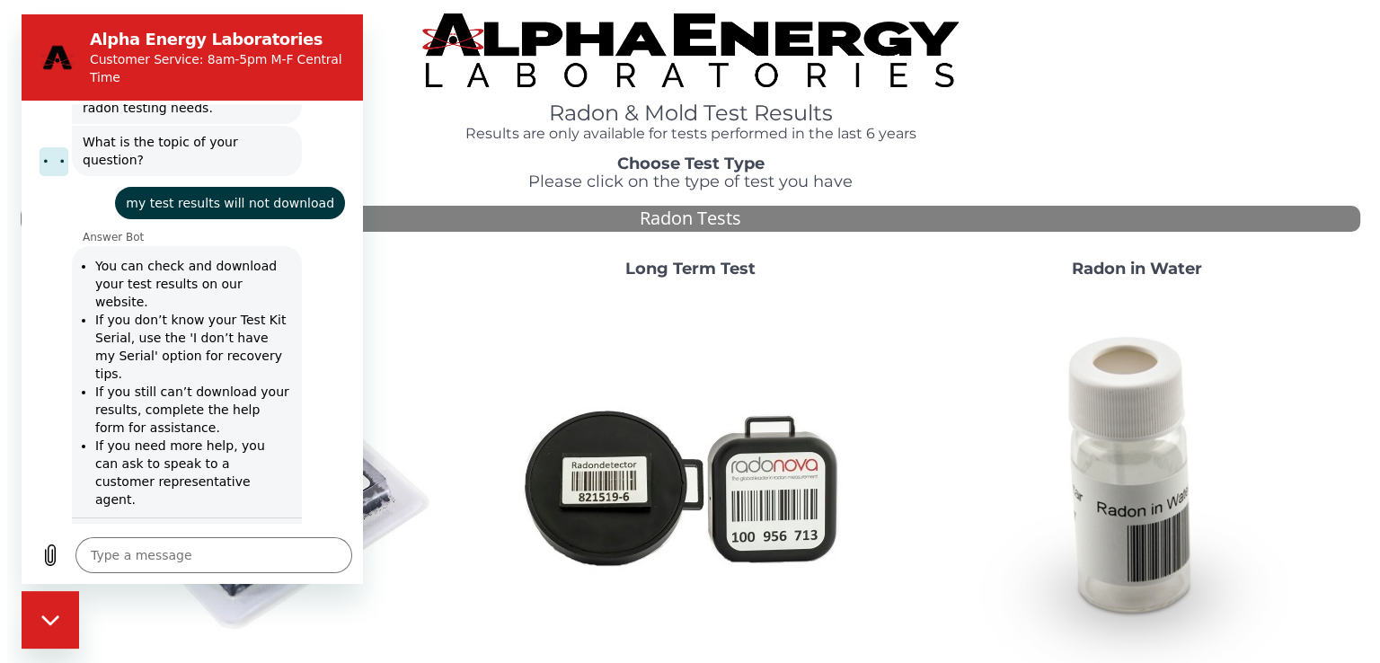
scroll to position [270, 0]
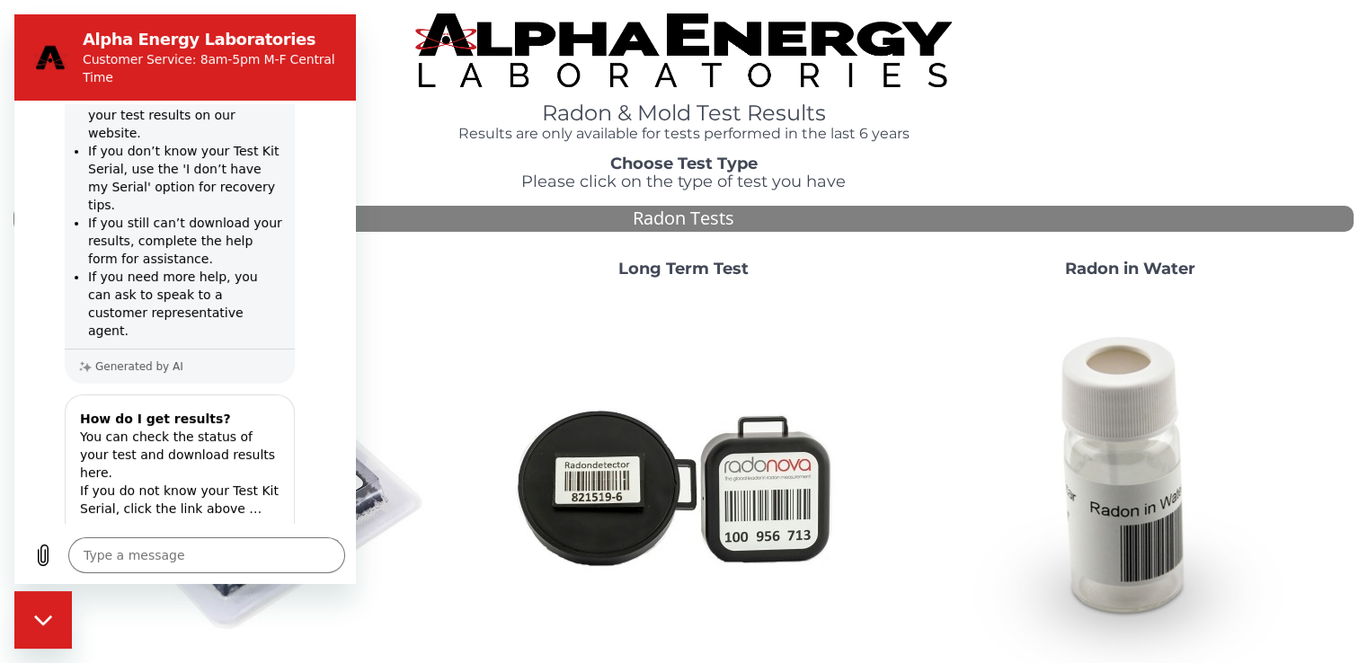
click at [397, 20] on div "Radon & Mold Test Results Results are only available for tests performed in the…" at bounding box center [683, 77] width 1340 height 128
click at [381, 510] on img at bounding box center [237, 485] width 386 height 386
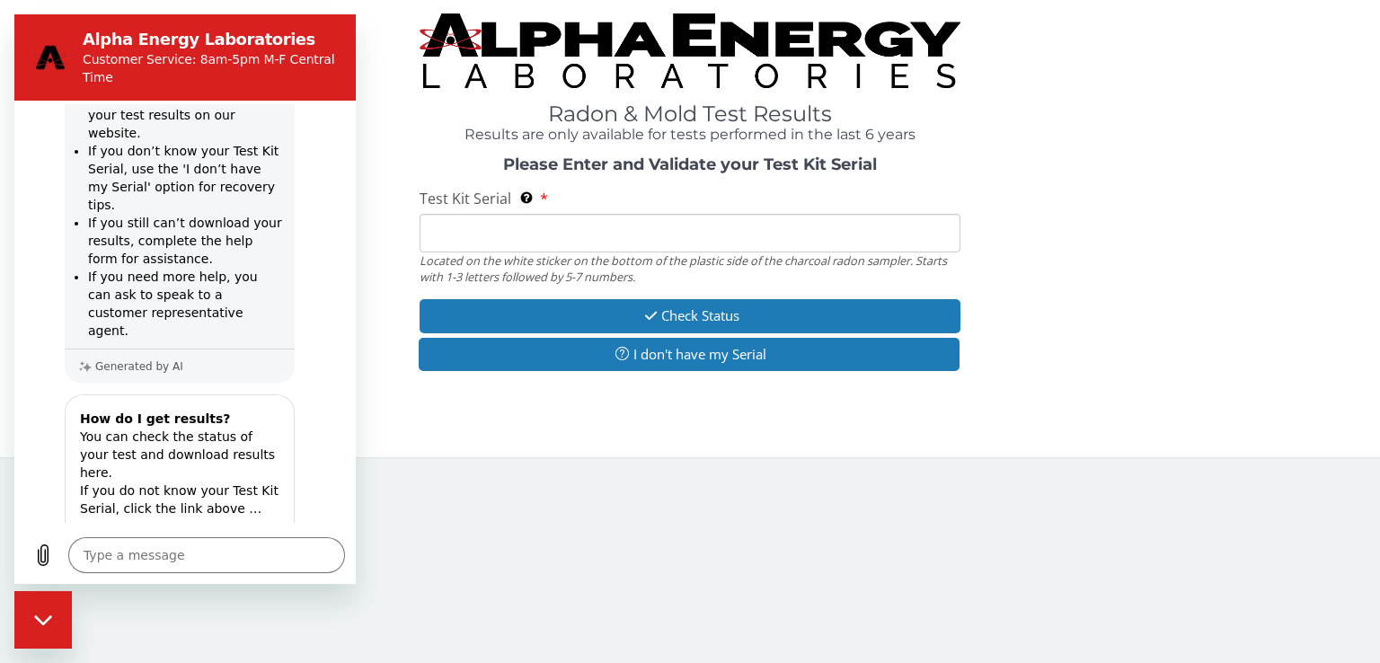
click at [482, 228] on input "Test Kit Serial Located on the white sticker on the bottom of the plastic side …" at bounding box center [690, 233] width 541 height 39
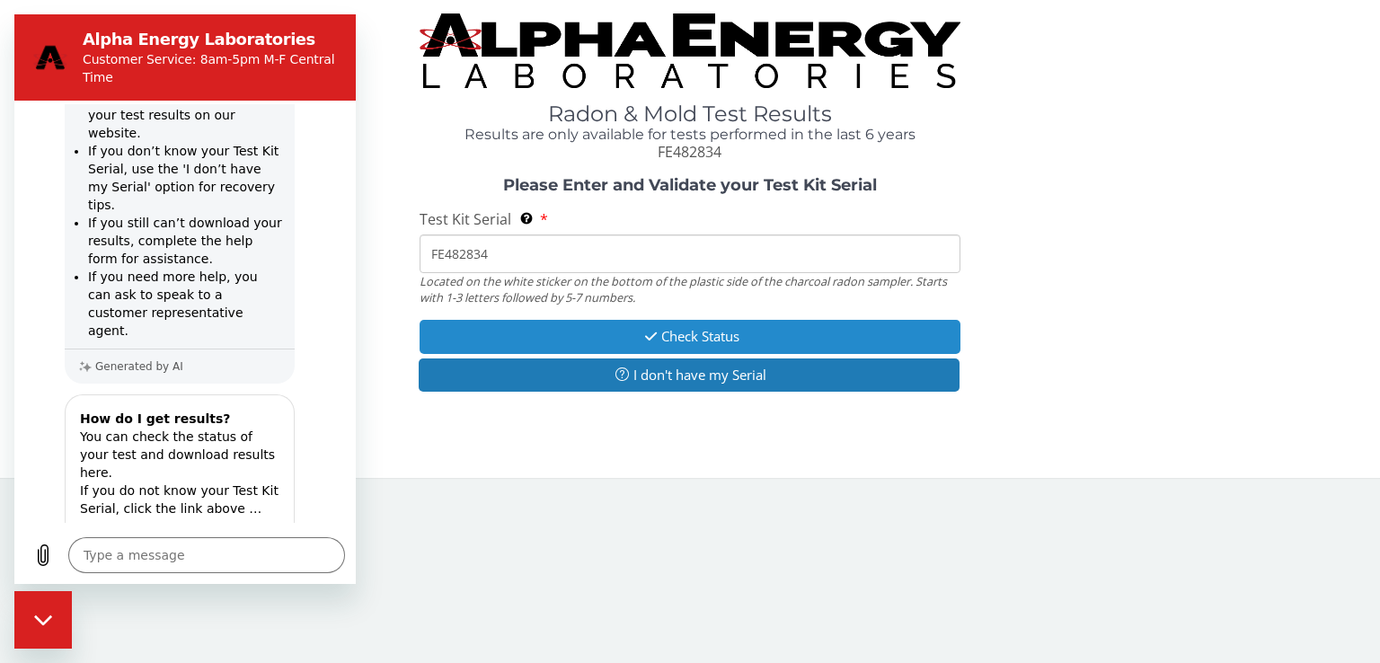
type input "FE482834"
click at [712, 332] on button "Check Status" at bounding box center [690, 336] width 541 height 33
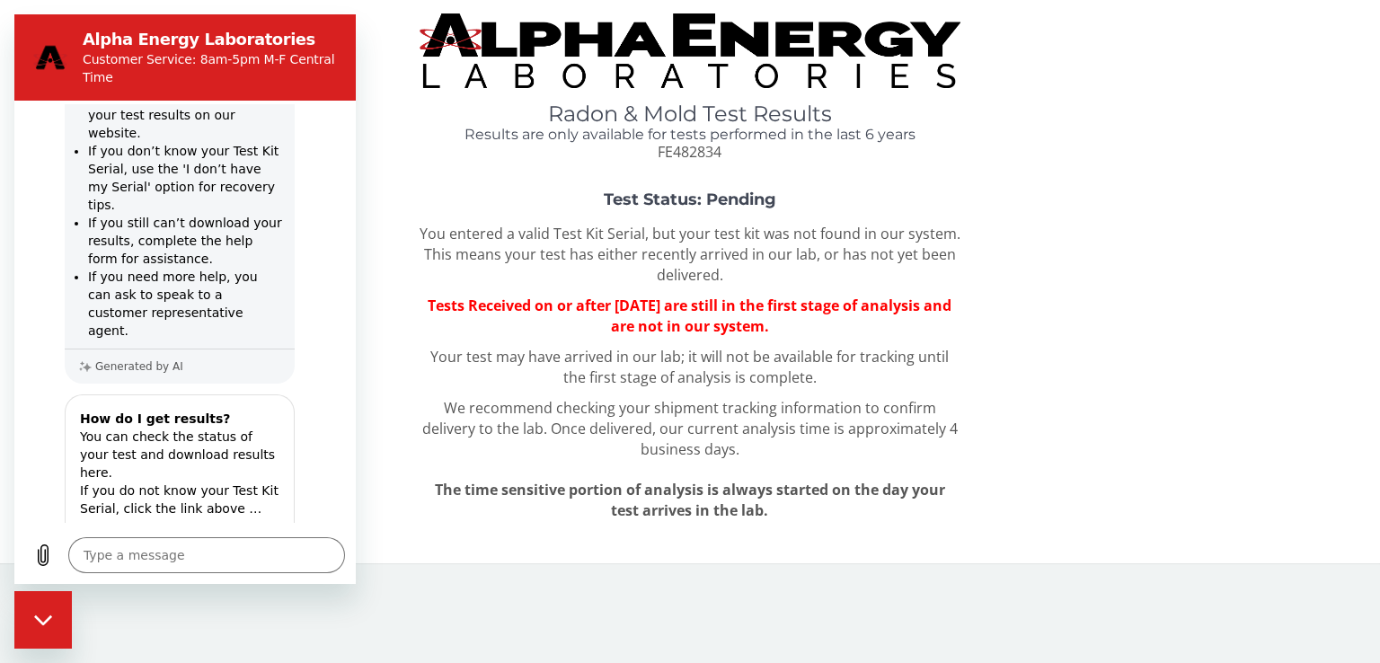
click at [332, 19] on section "Alpha Energy Laboratories Customer Service: 8am-5pm M-F Central Time" at bounding box center [184, 57] width 341 height 86
